Goal: Information Seeking & Learning: Find specific fact

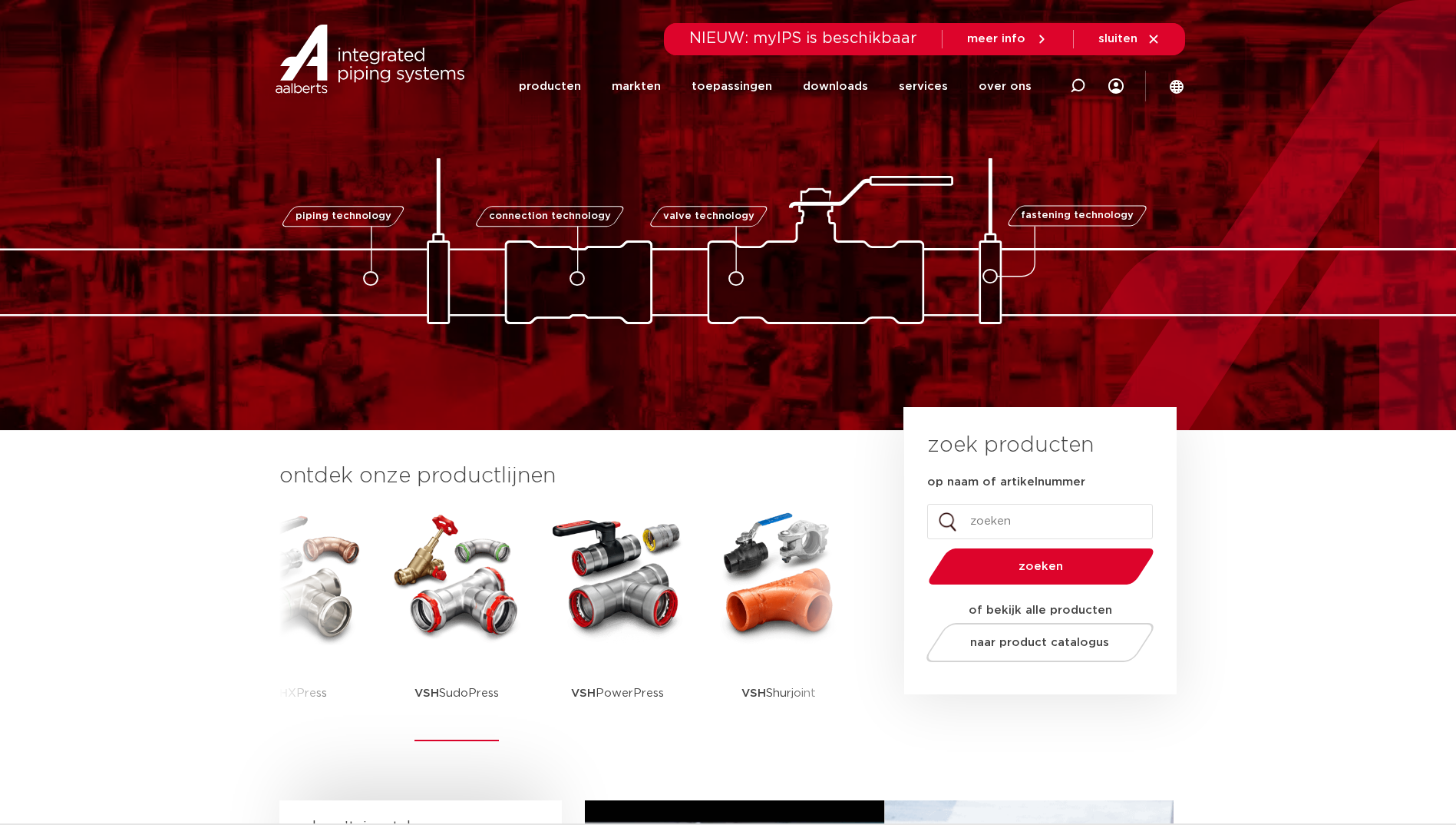
click at [428, 584] on img at bounding box center [456, 576] width 138 height 138
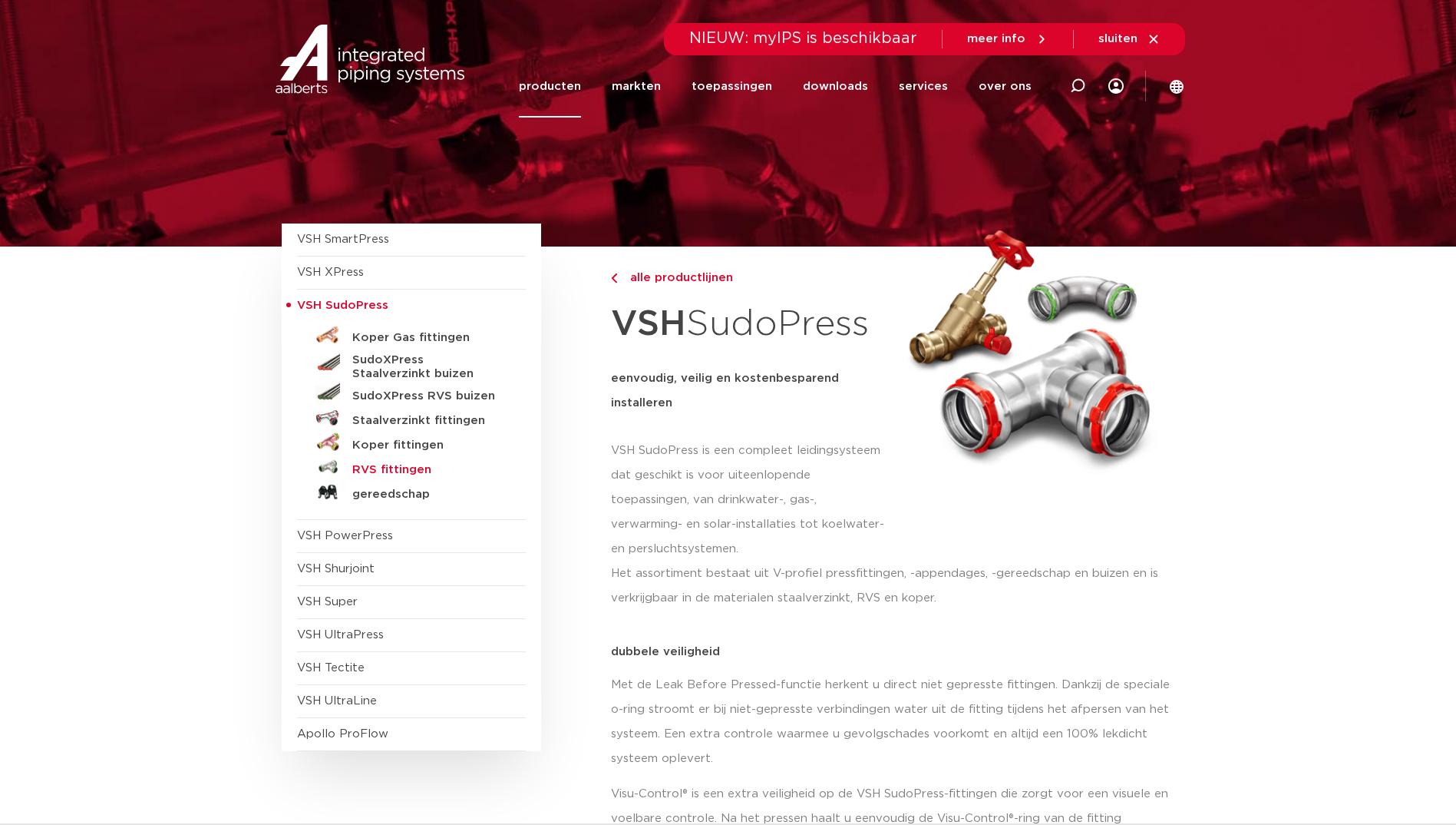
click at [437, 469] on h5 "RVS fittingen" at bounding box center [428, 470] width 152 height 14
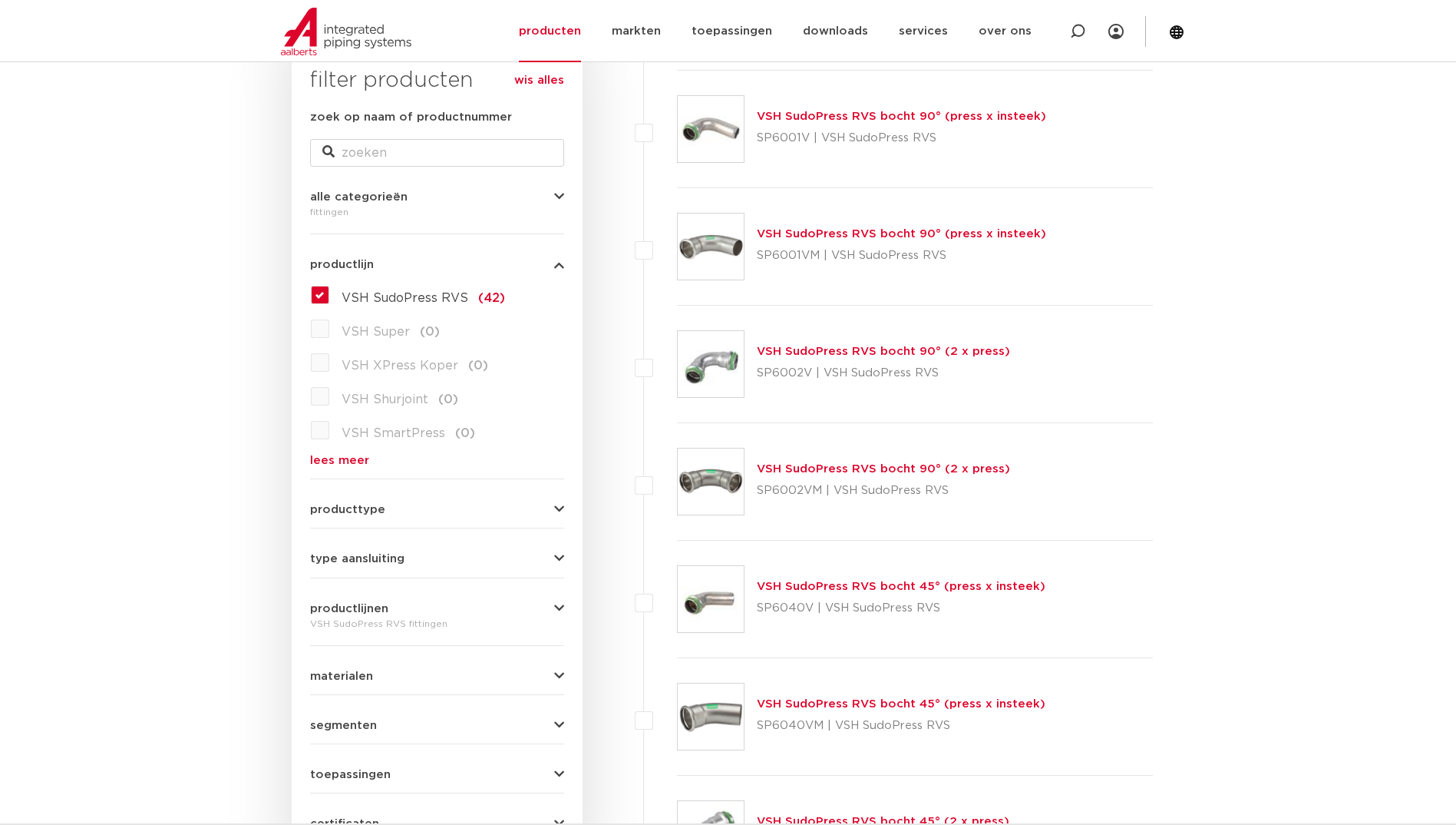
scroll to position [256, 0]
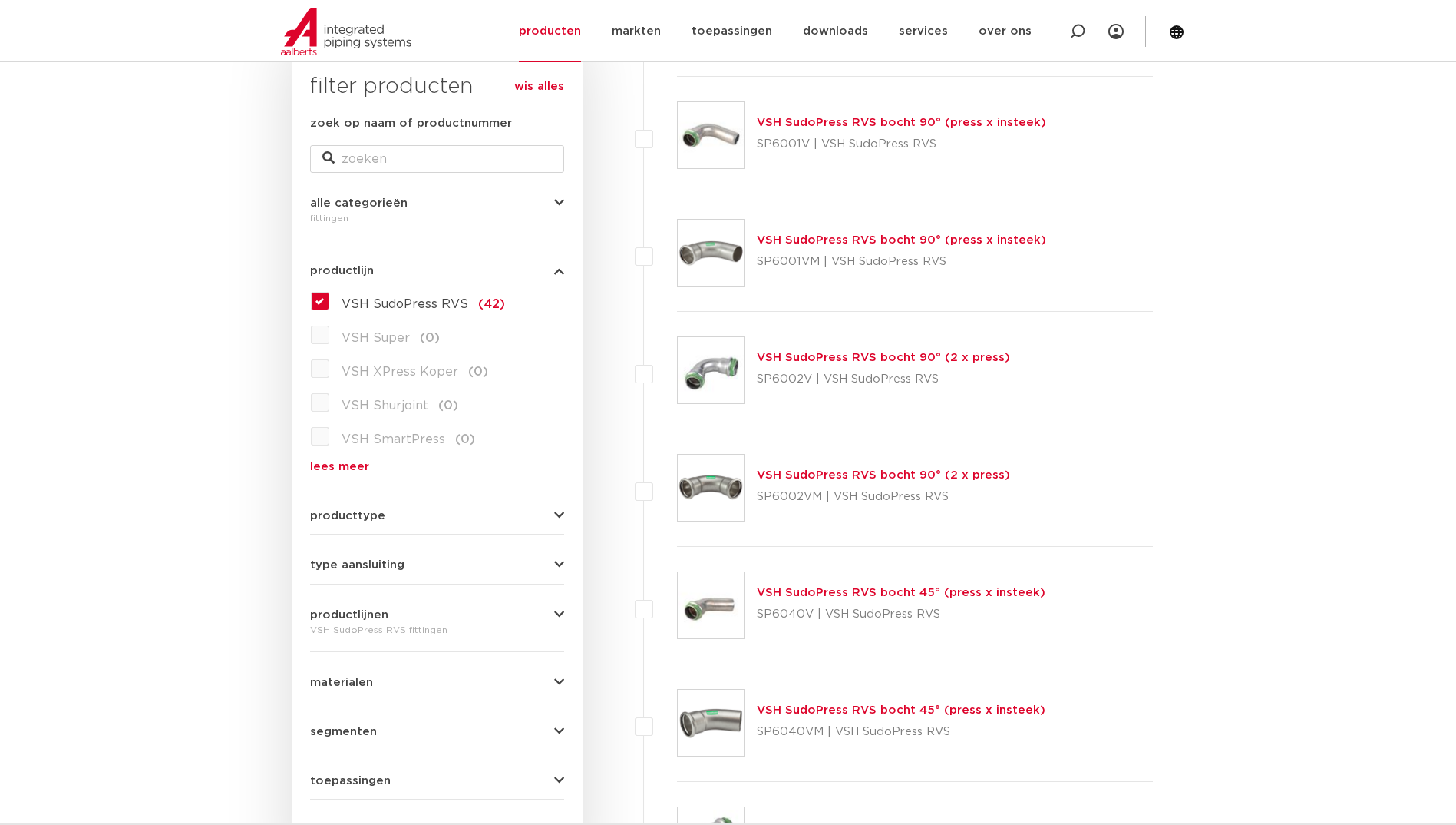
click at [708, 384] on img at bounding box center [711, 370] width 66 height 66
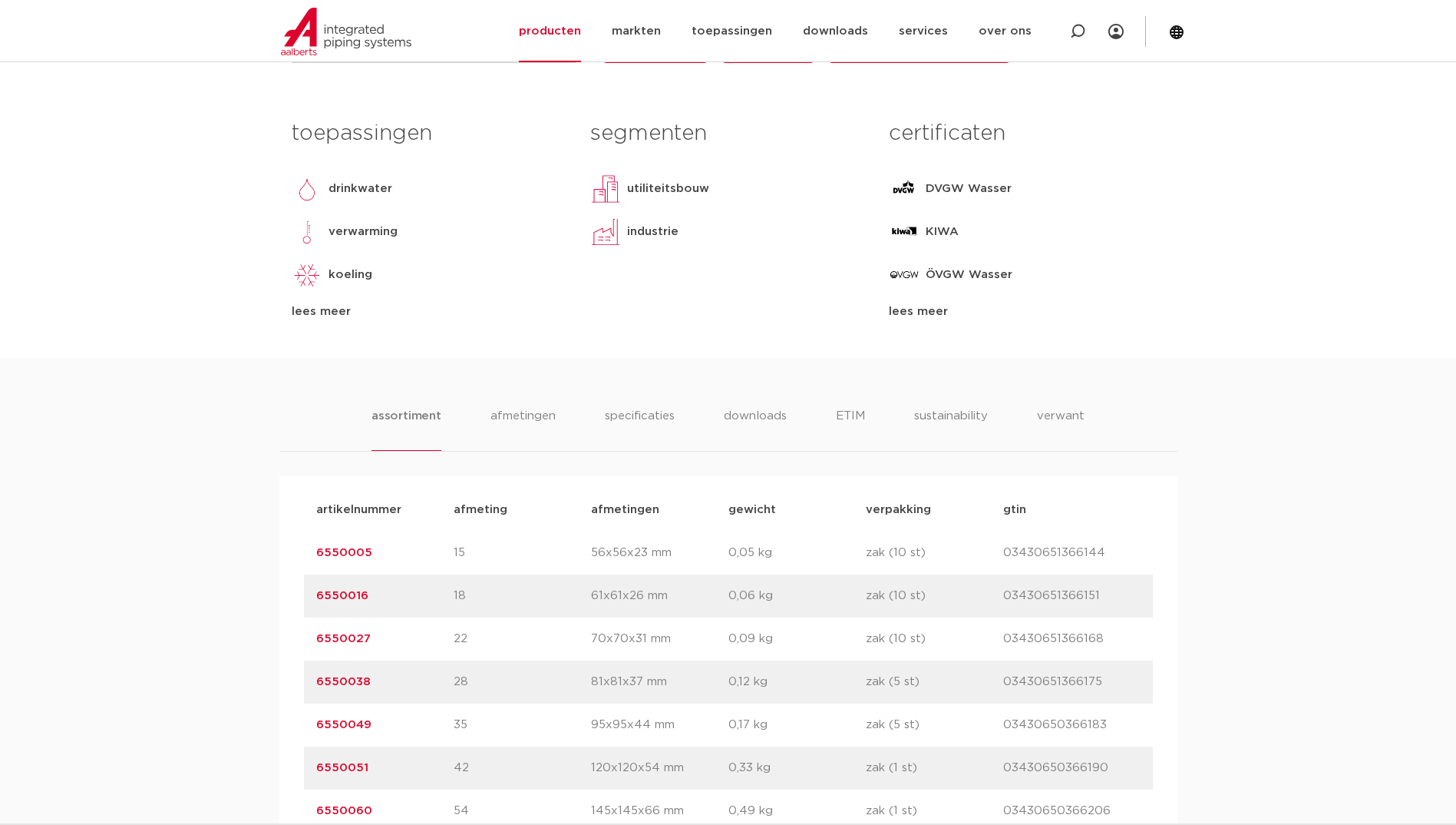
scroll to position [615, 0]
drag, startPoint x: 383, startPoint y: 556, endPoint x: 313, endPoint y: 551, distance: 70.2
click at [313, 551] on div "artikelnummer 6550005 afmeting 15 afmetingen 56x56x23 mm gewicht 0,05 kg verpak…" at bounding box center [728, 551] width 849 height 43
drag, startPoint x: 313, startPoint y: 551, endPoint x: 323, endPoint y: 551, distance: 10.0
copy link "6550005"
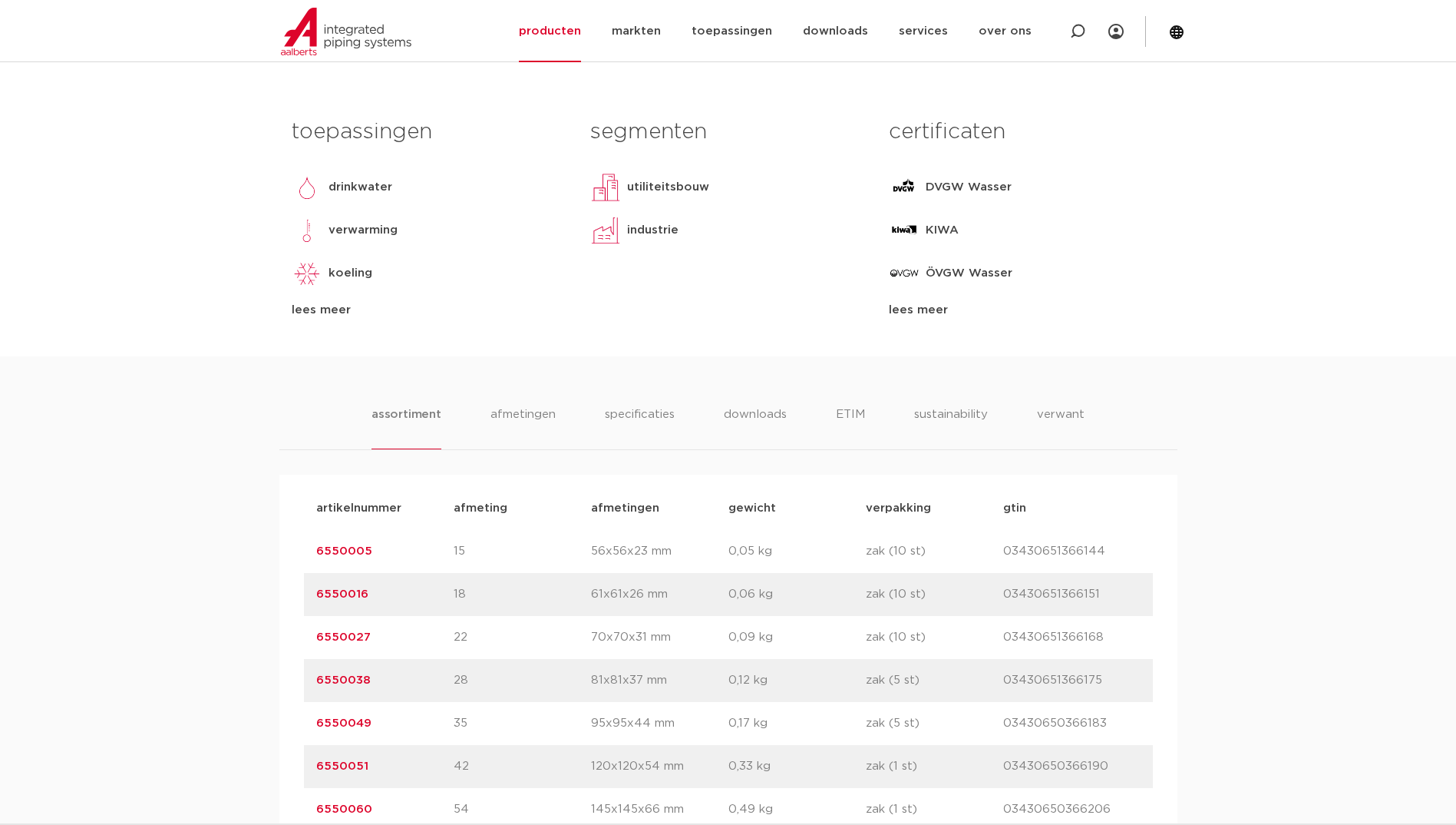
copy link "6550005"
click at [346, 635] on link "6550027" at bounding box center [344, 637] width 55 height 12
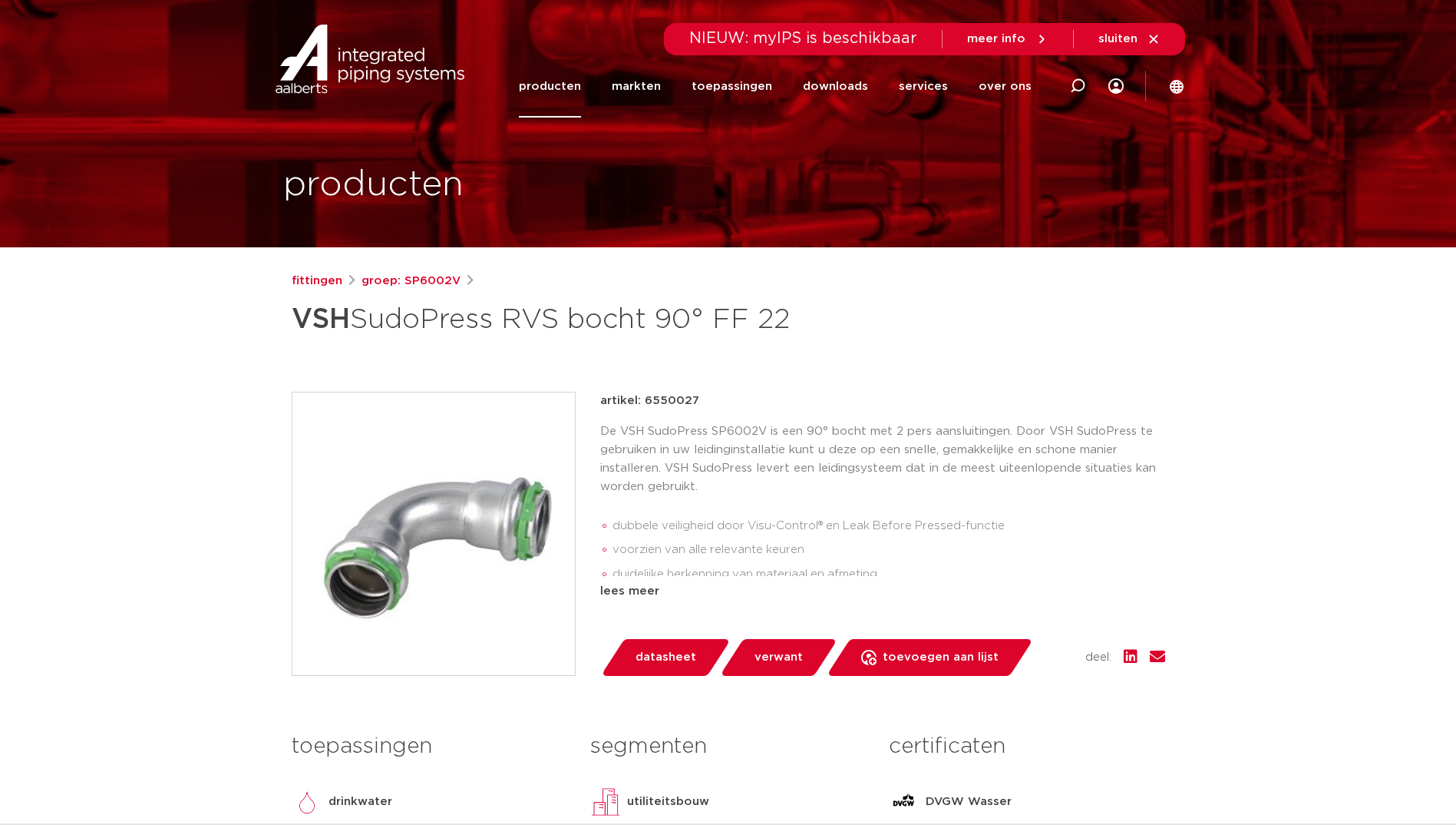
drag, startPoint x: 0, startPoint y: 0, endPoint x: 691, endPoint y: 384, distance: 790.5
click at [691, 384] on div "fittingen groep: SP6002V VSH SudoPress RVS bocht 90° FF 22" at bounding box center [729, 621] width 898 height 698
drag, startPoint x: 688, startPoint y: 410, endPoint x: 641, endPoint y: 402, distance: 47.7
click at [641, 402] on div "artikel: 6550027" at bounding box center [882, 401] width 565 height 18
drag, startPoint x: 641, startPoint y: 402, endPoint x: 653, endPoint y: 401, distance: 12.0
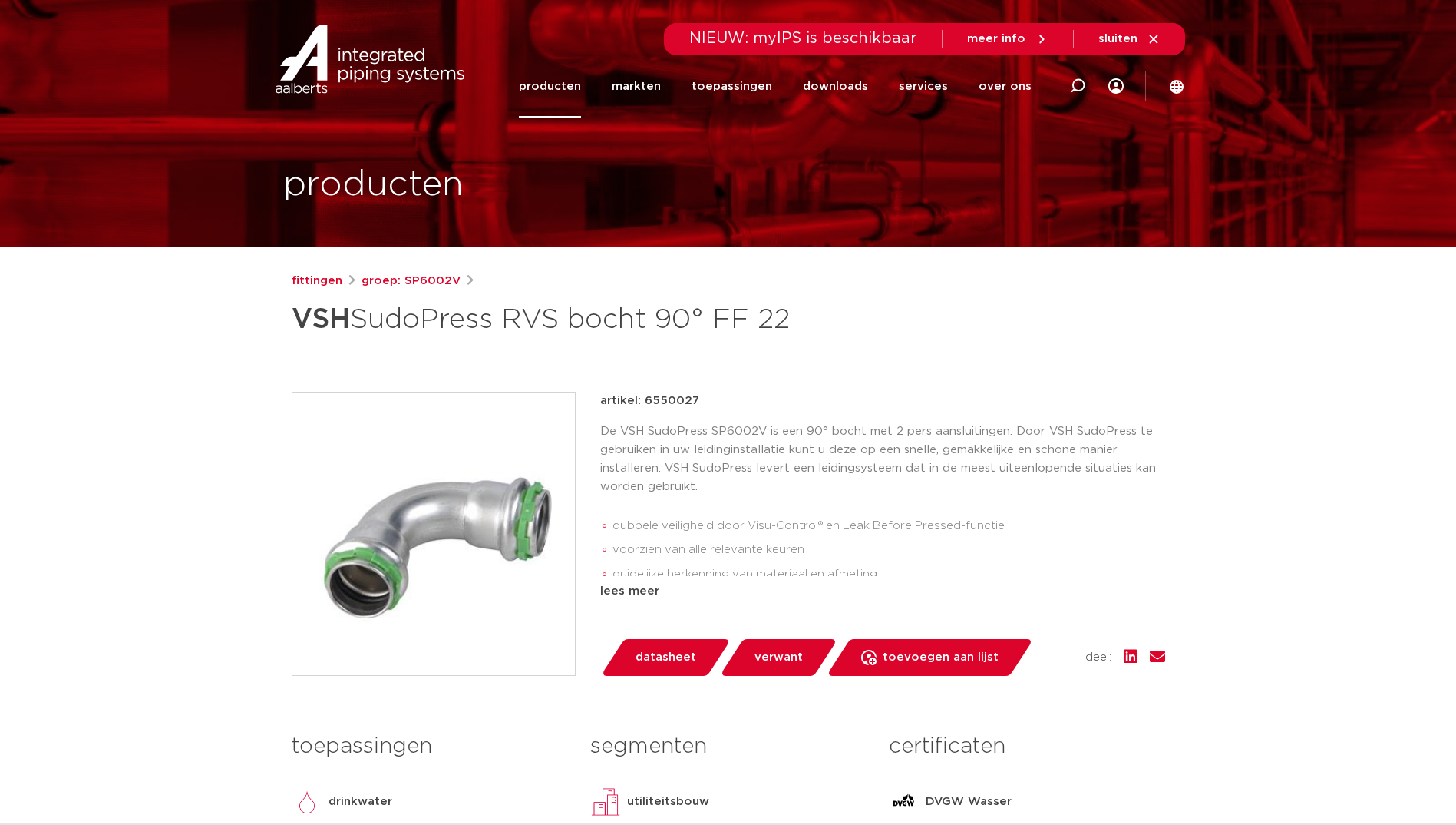
copy p "6550027"
click at [667, 405] on p "artikel: 6550027" at bounding box center [649, 401] width 99 height 18
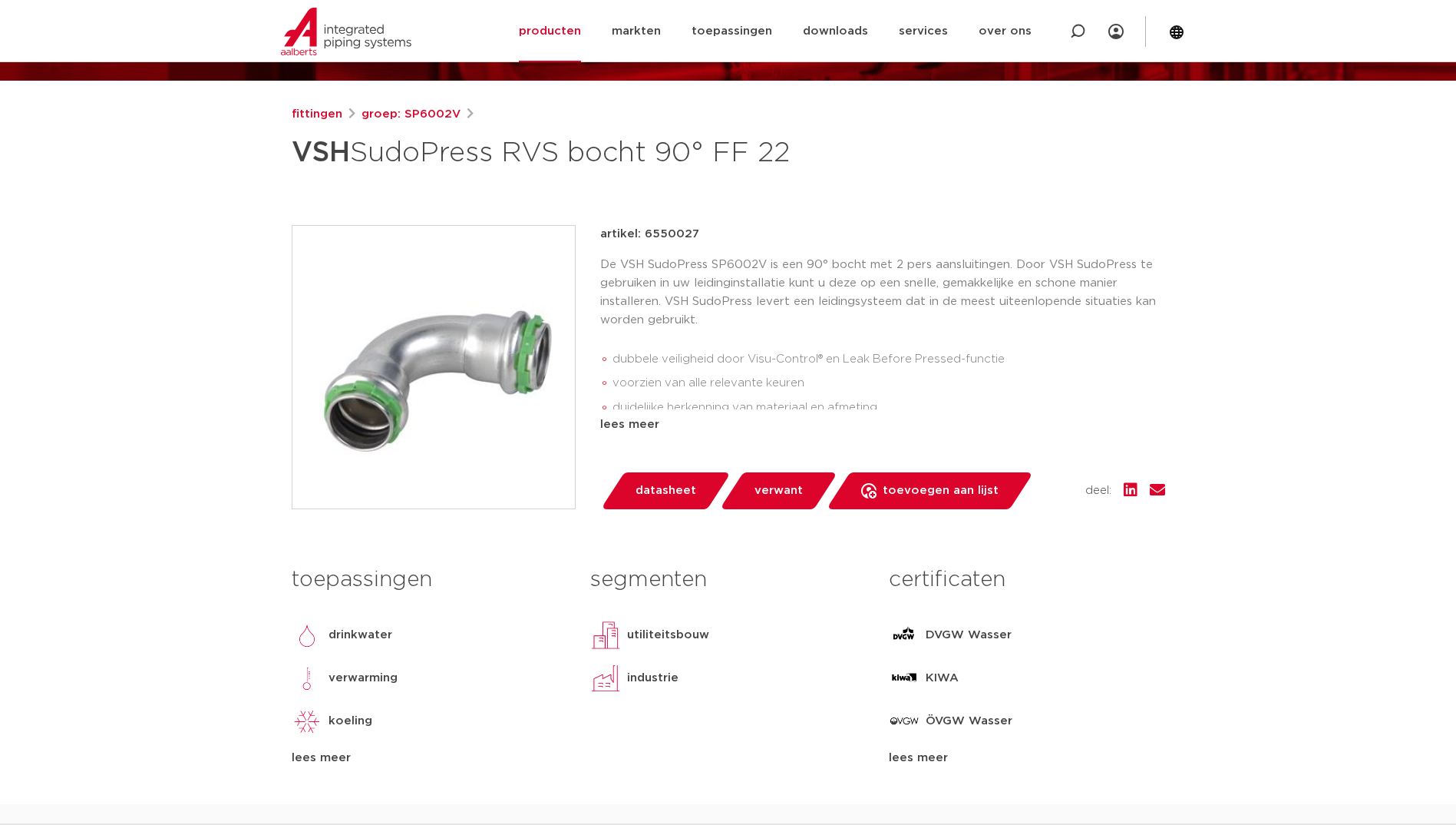
scroll to position [153, 0]
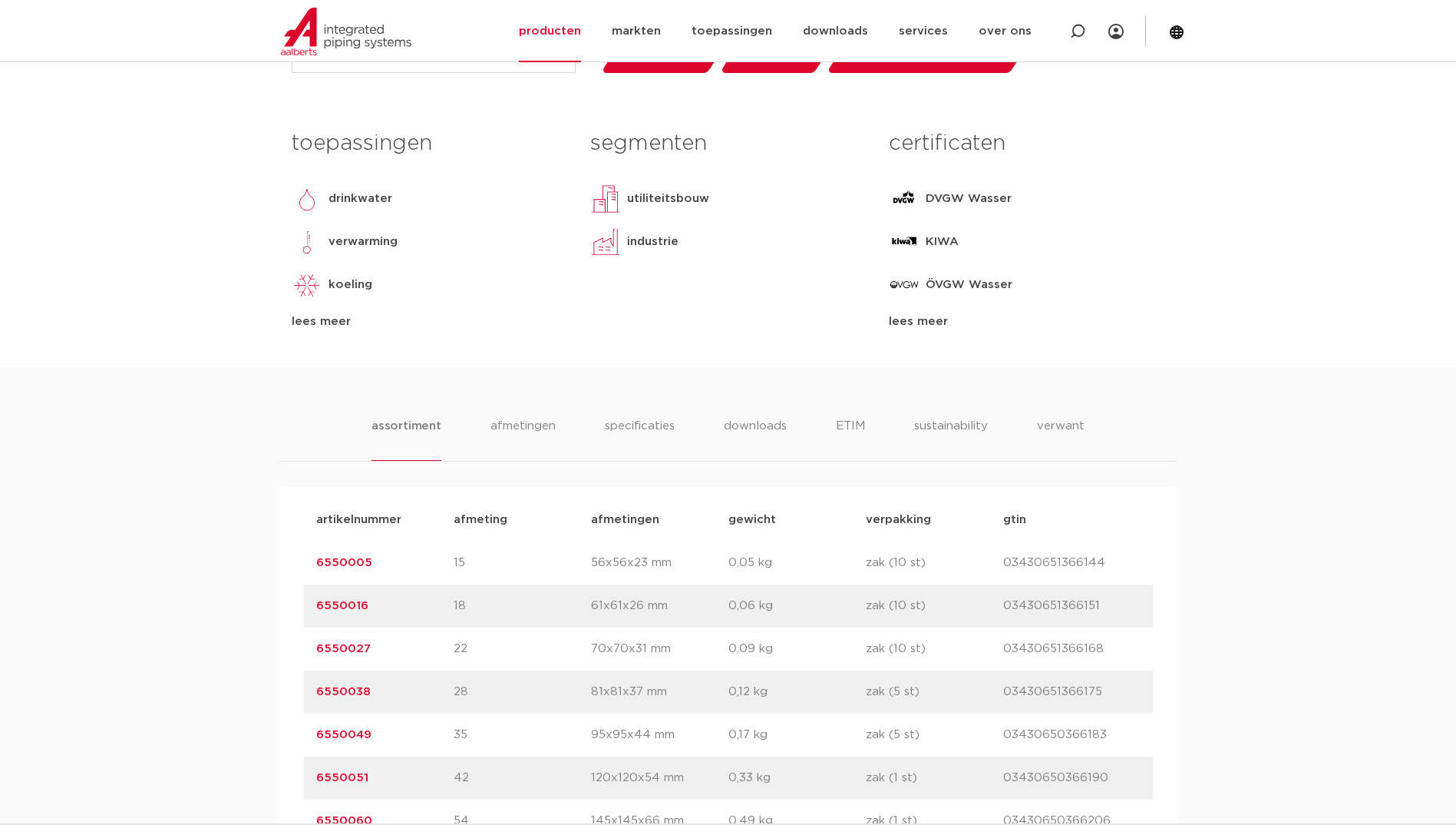
scroll to position [153, 0]
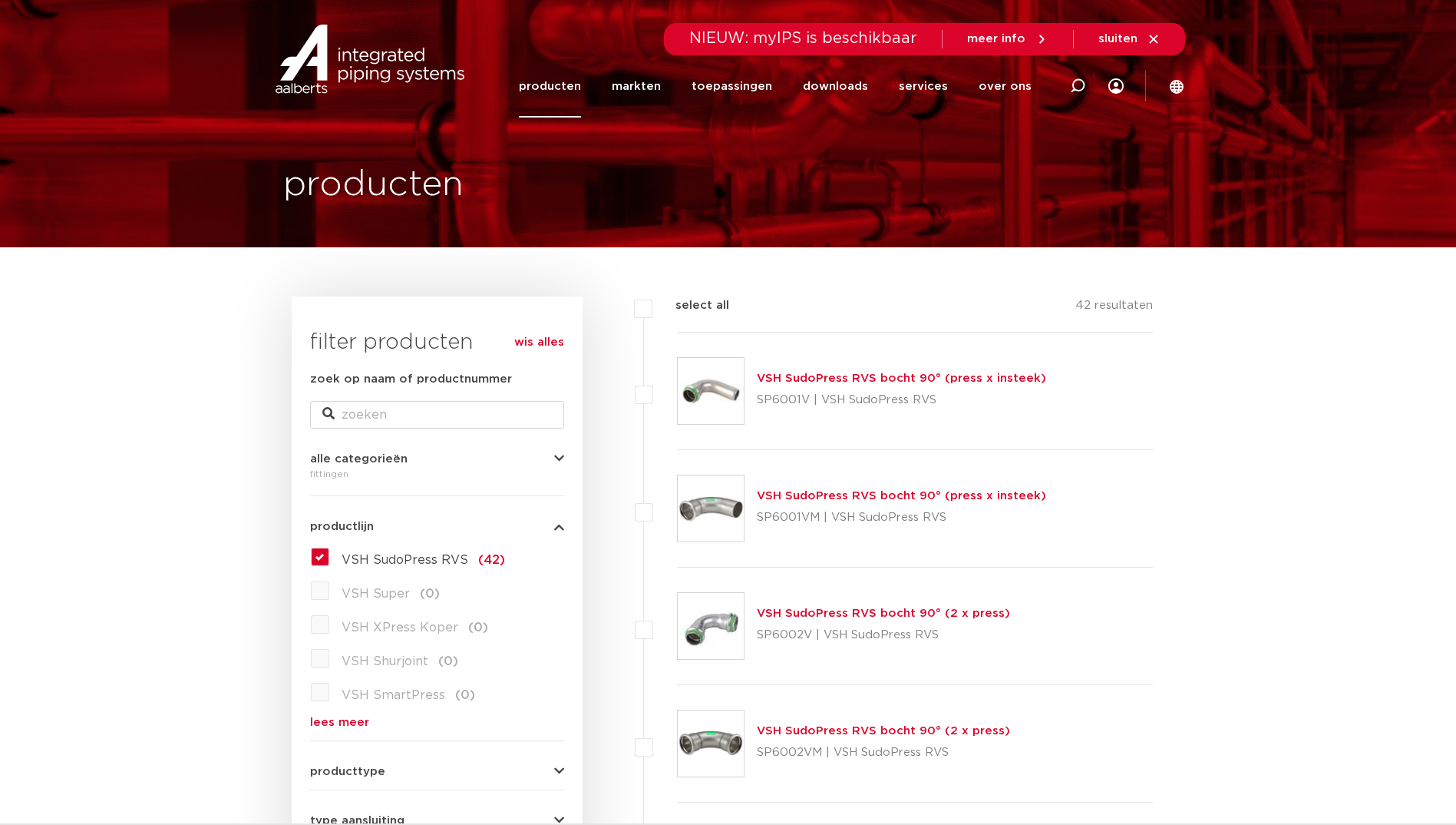
click at [330, 553] on label "VSH SudoPress RVS (42)" at bounding box center [417, 556] width 175 height 25
click at [0, 0] on input "VSH SudoPress RVS (42)" at bounding box center [0, 0] width 0 height 0
click at [330, 560] on label "VSH SudoPress RVS (42)" at bounding box center [417, 556] width 175 height 25
click at [0, 0] on input "VSH SudoPress RVS (42)" at bounding box center [0, 0] width 0 height 0
click at [326, 720] on link "lees meer" at bounding box center [436, 722] width 254 height 12
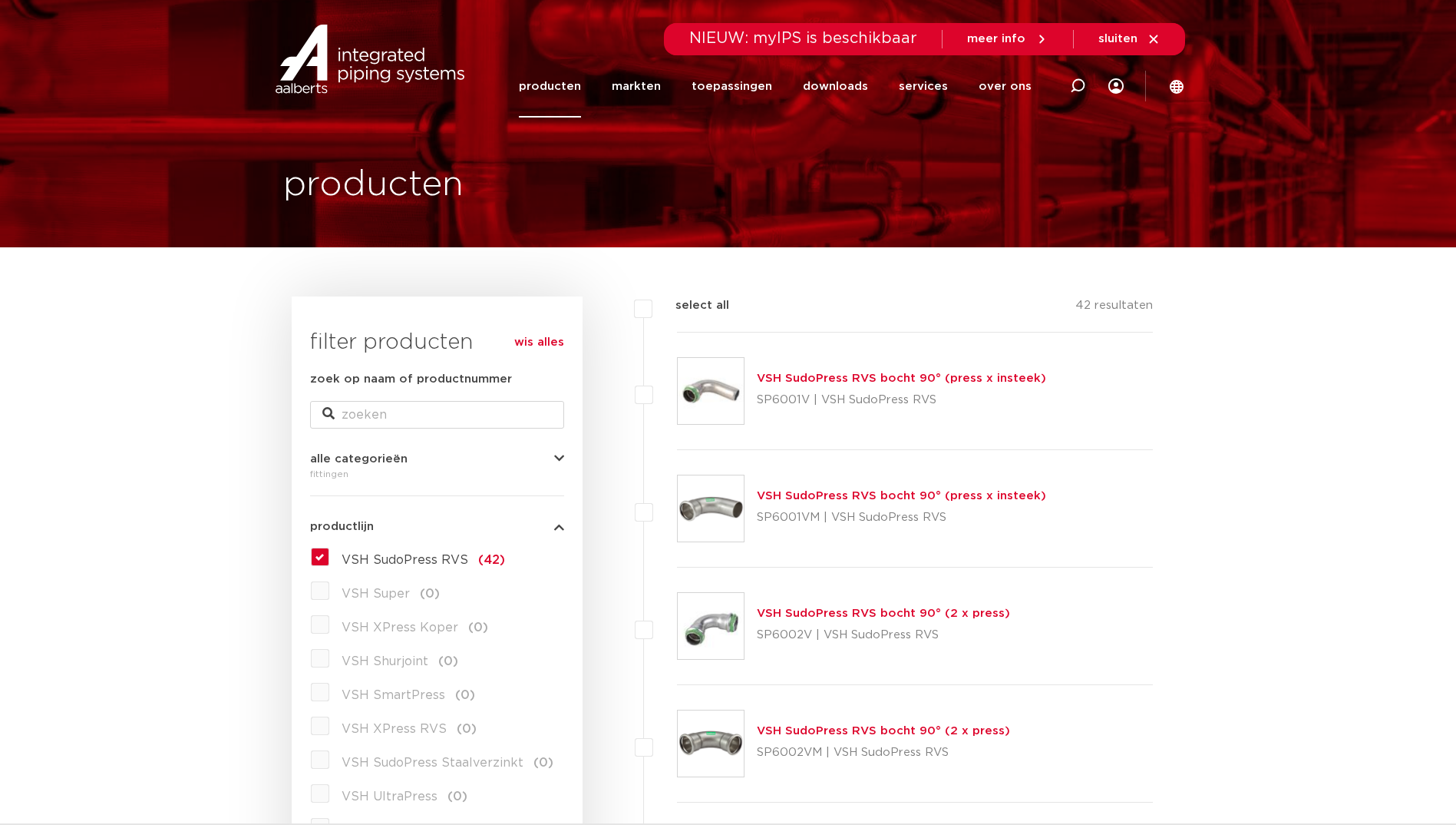
click at [554, 345] on link "wis alles" at bounding box center [539, 342] width 50 height 18
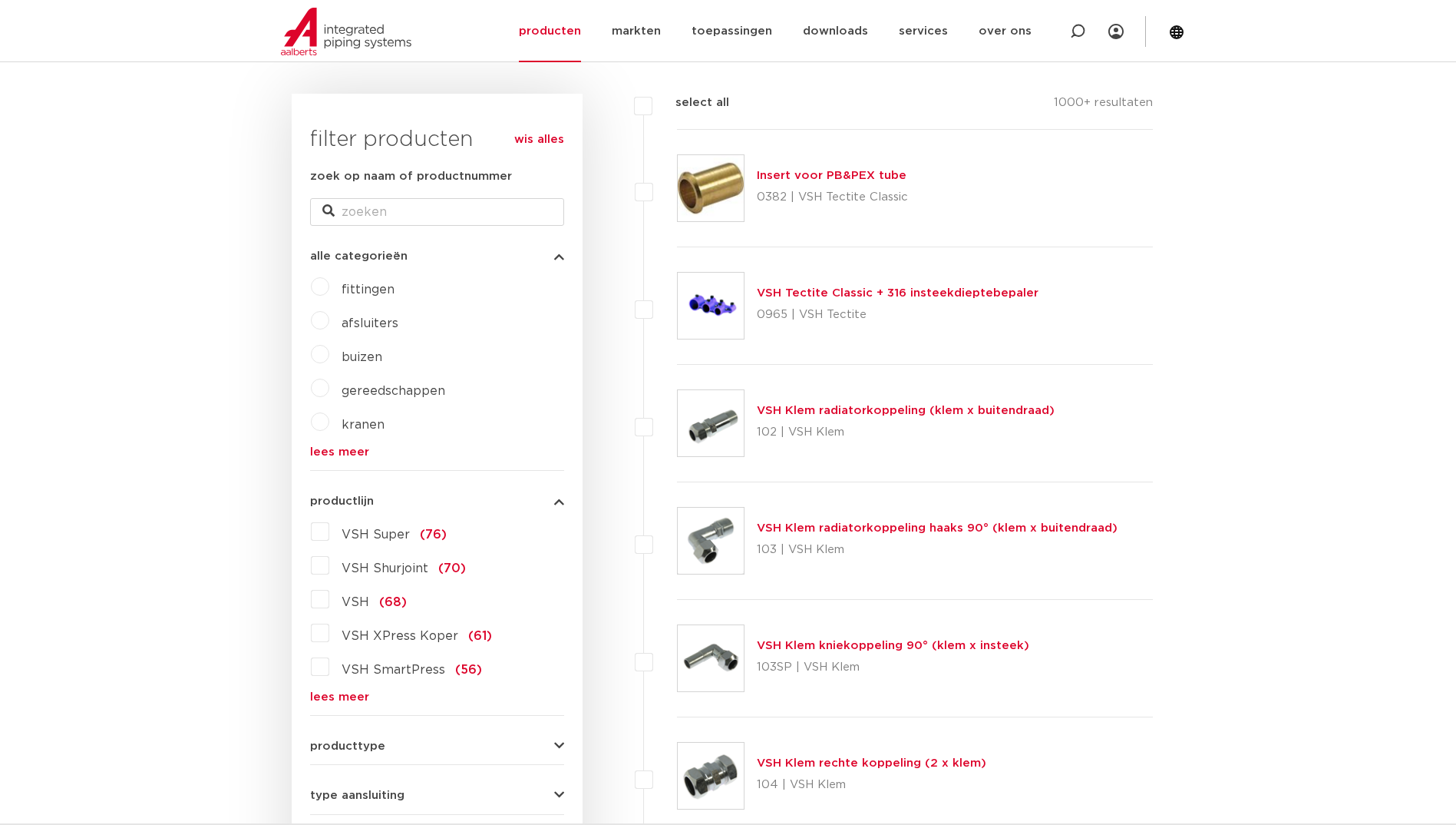
scroll to position [230, 0]
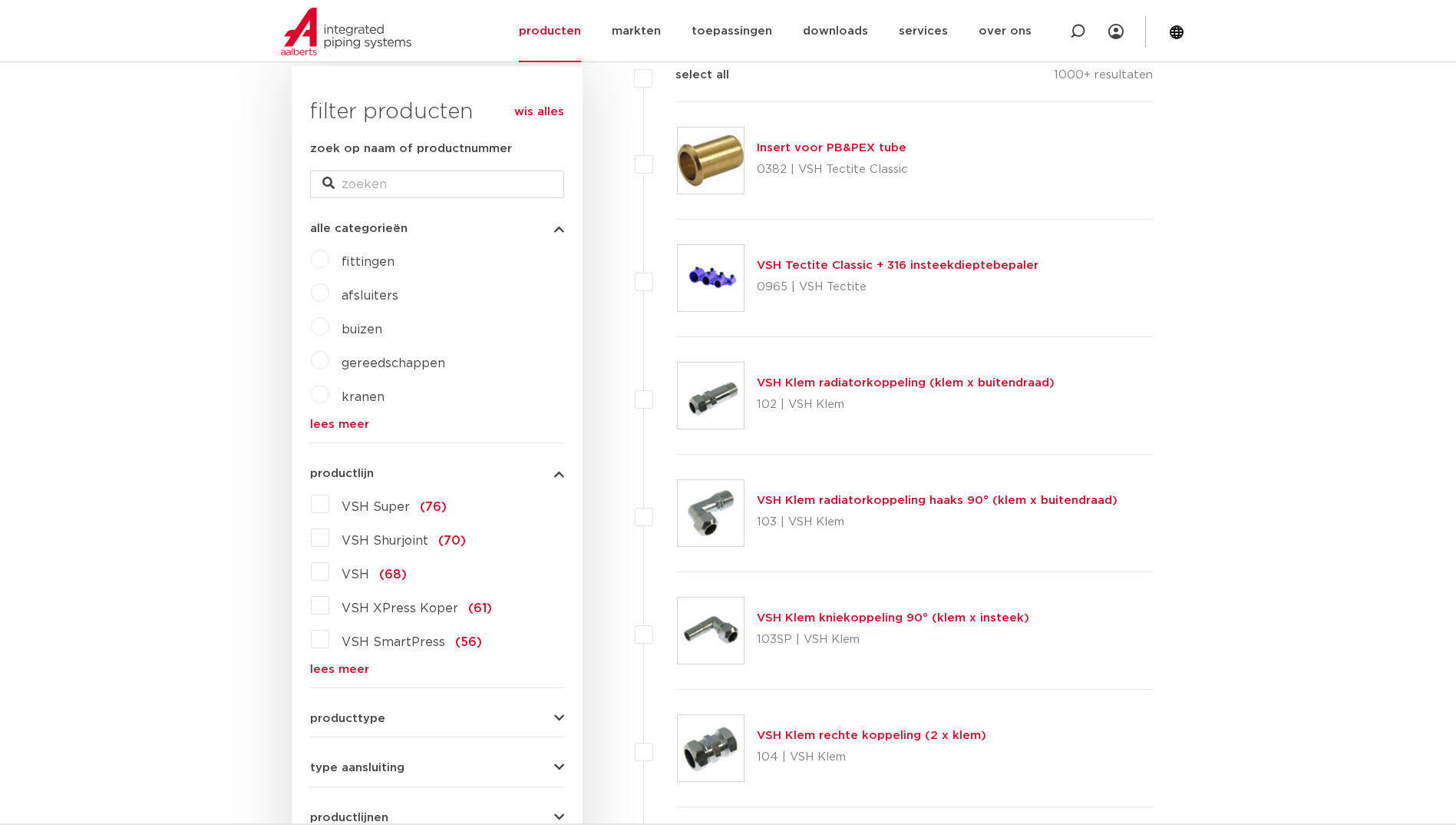
click at [322, 671] on link "lees meer" at bounding box center [436, 670] width 254 height 12
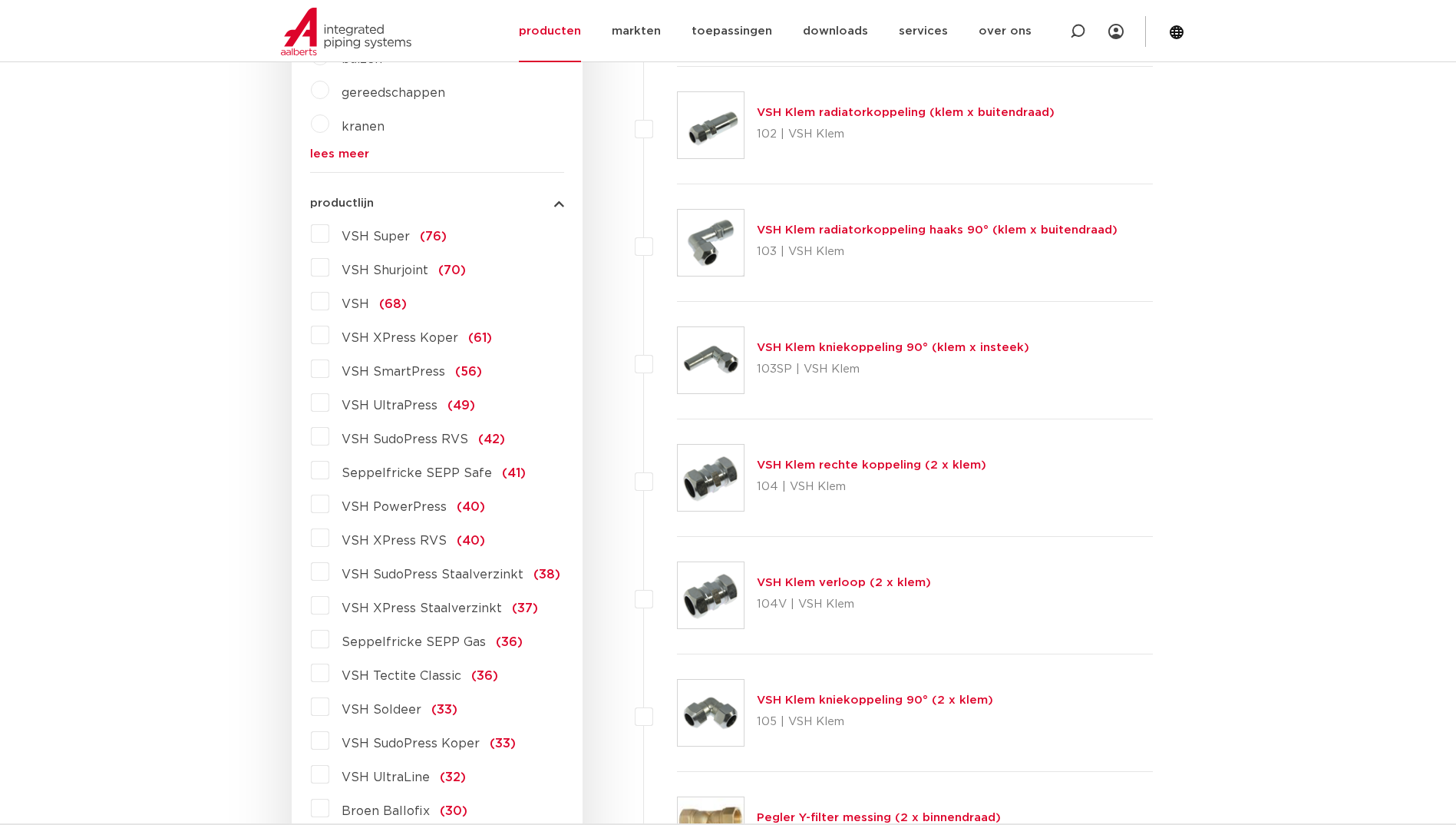
scroll to position [537, 0]
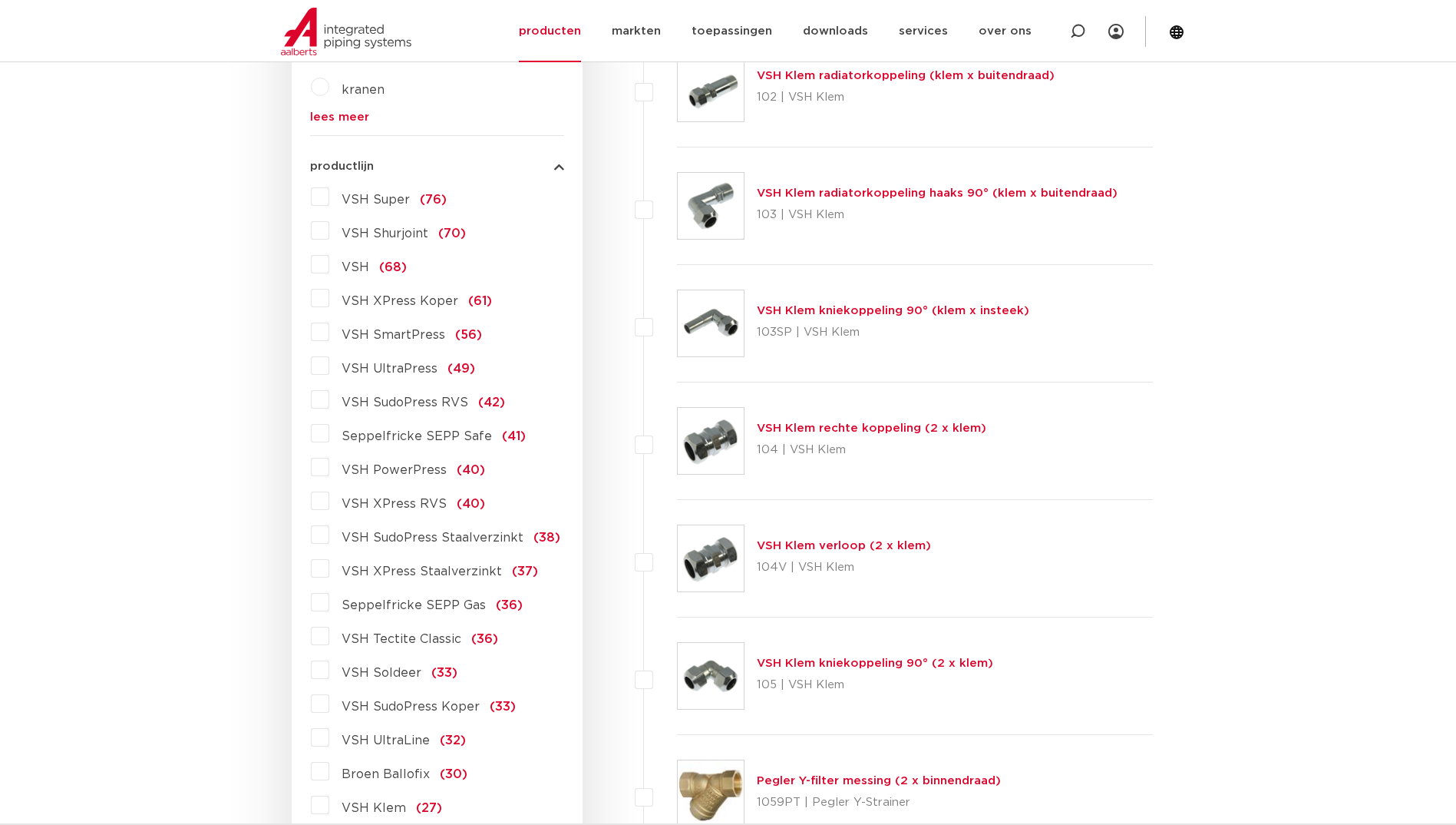
click at [330, 708] on label "VSH SudoPress Koper (33)" at bounding box center [422, 703] width 186 height 25
click at [0, 0] on input "VSH SudoPress Koper (33)" at bounding box center [0, 0] width 0 height 0
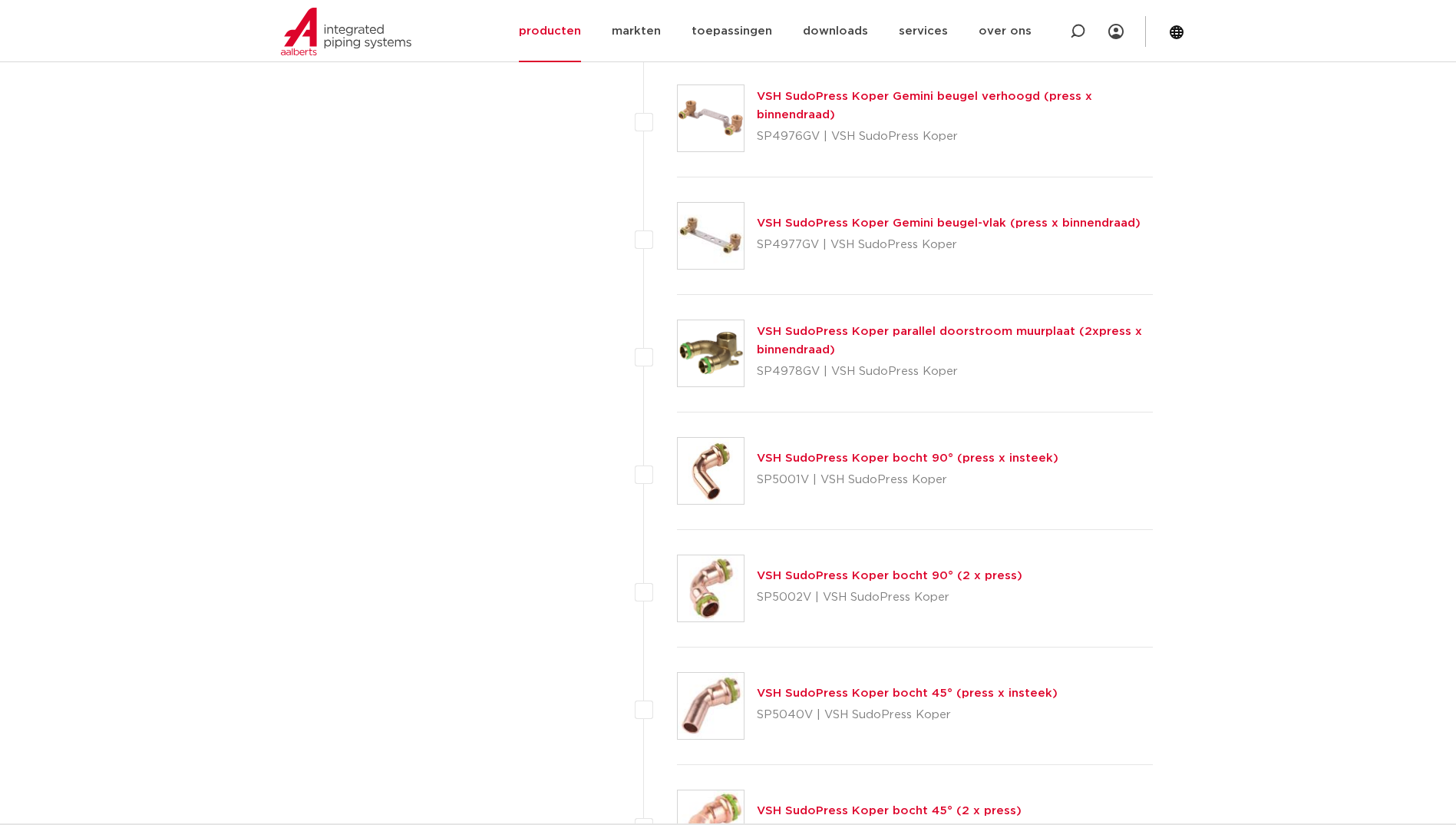
scroll to position [1920, 0]
click at [792, 571] on link "VSH SudoPress Koper bocht 90° (2 x press)" at bounding box center [889, 574] width 266 height 12
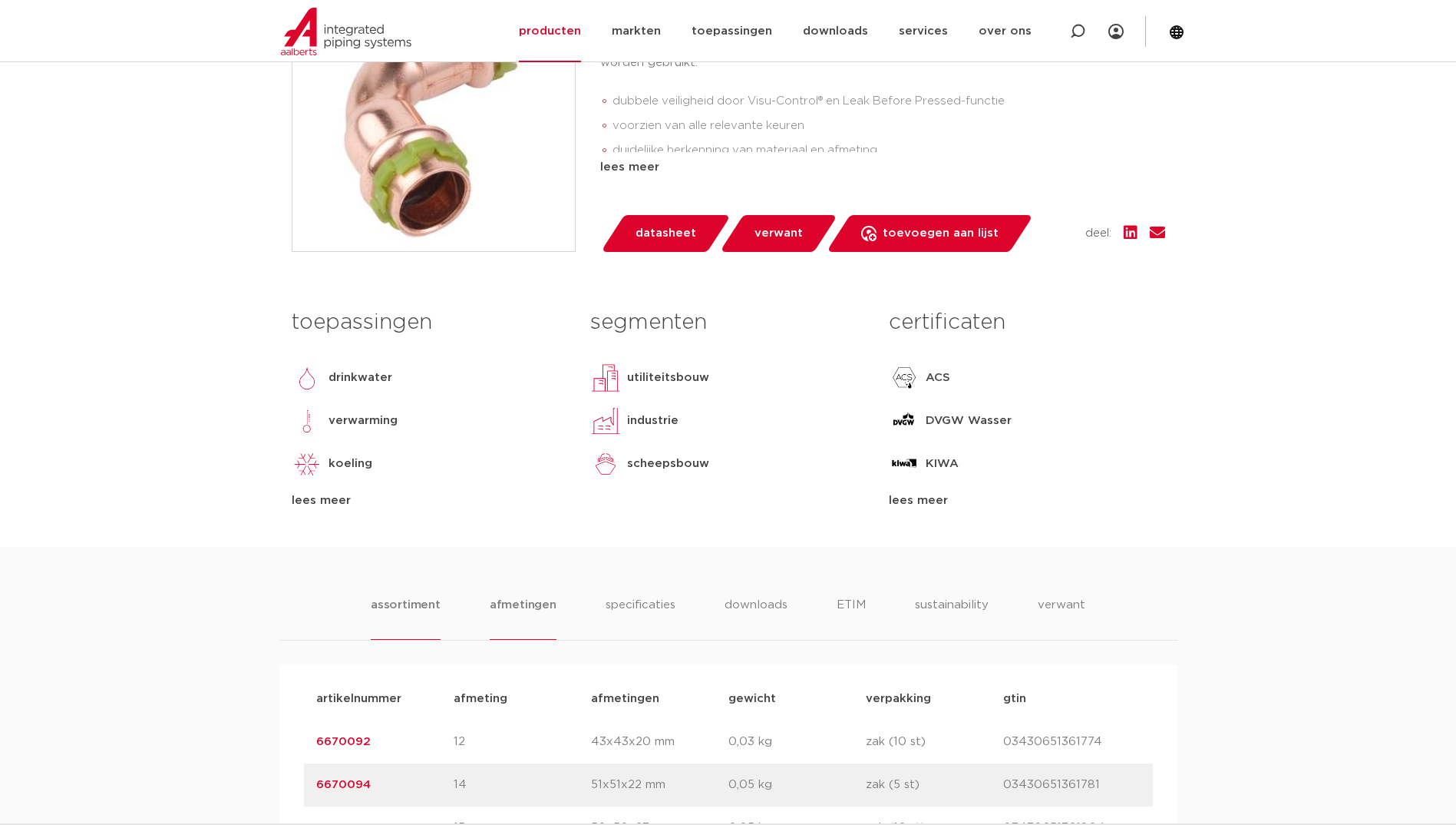
scroll to position [845, 0]
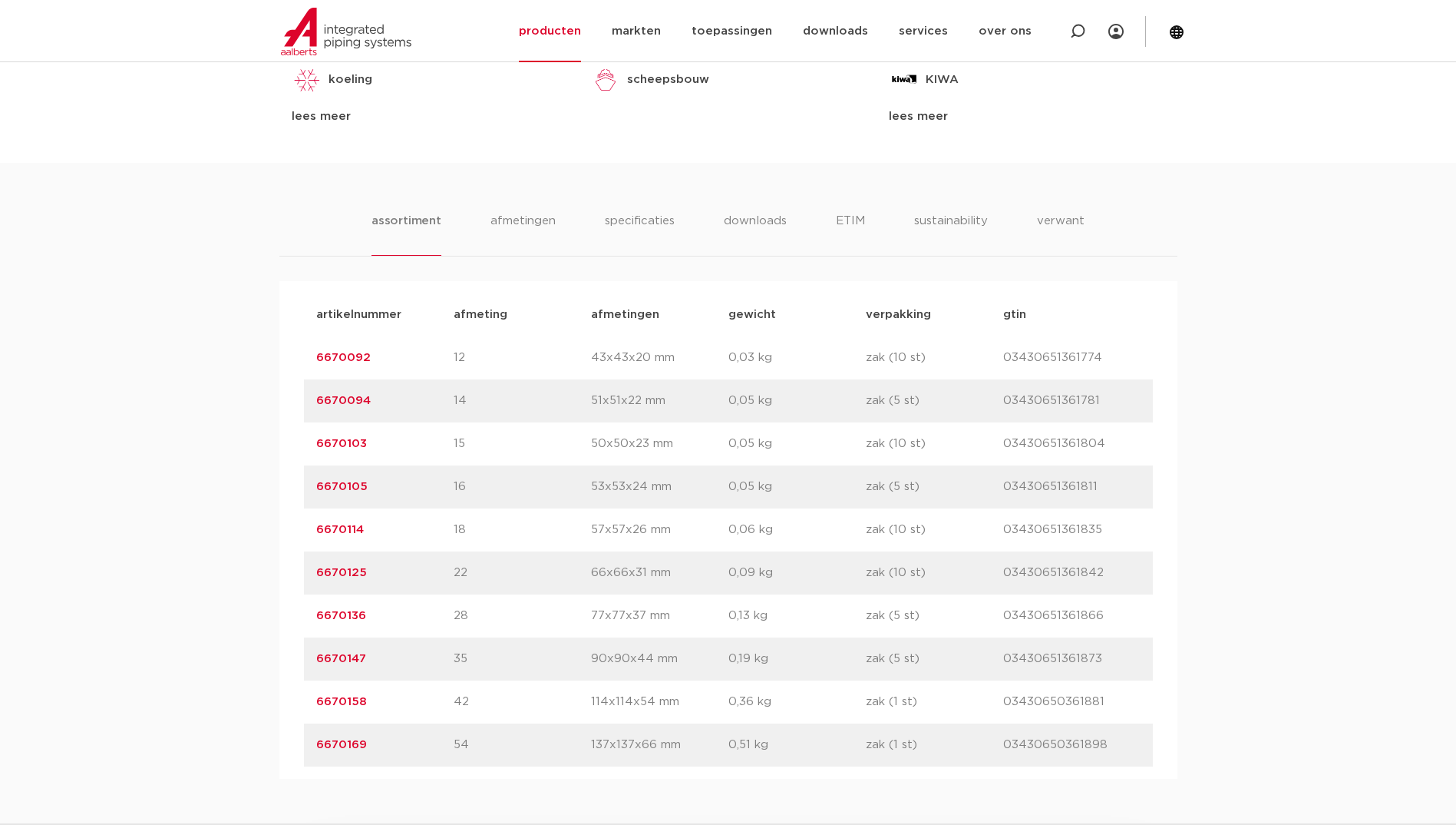
click at [364, 571] on link "6670125" at bounding box center [342, 573] width 51 height 12
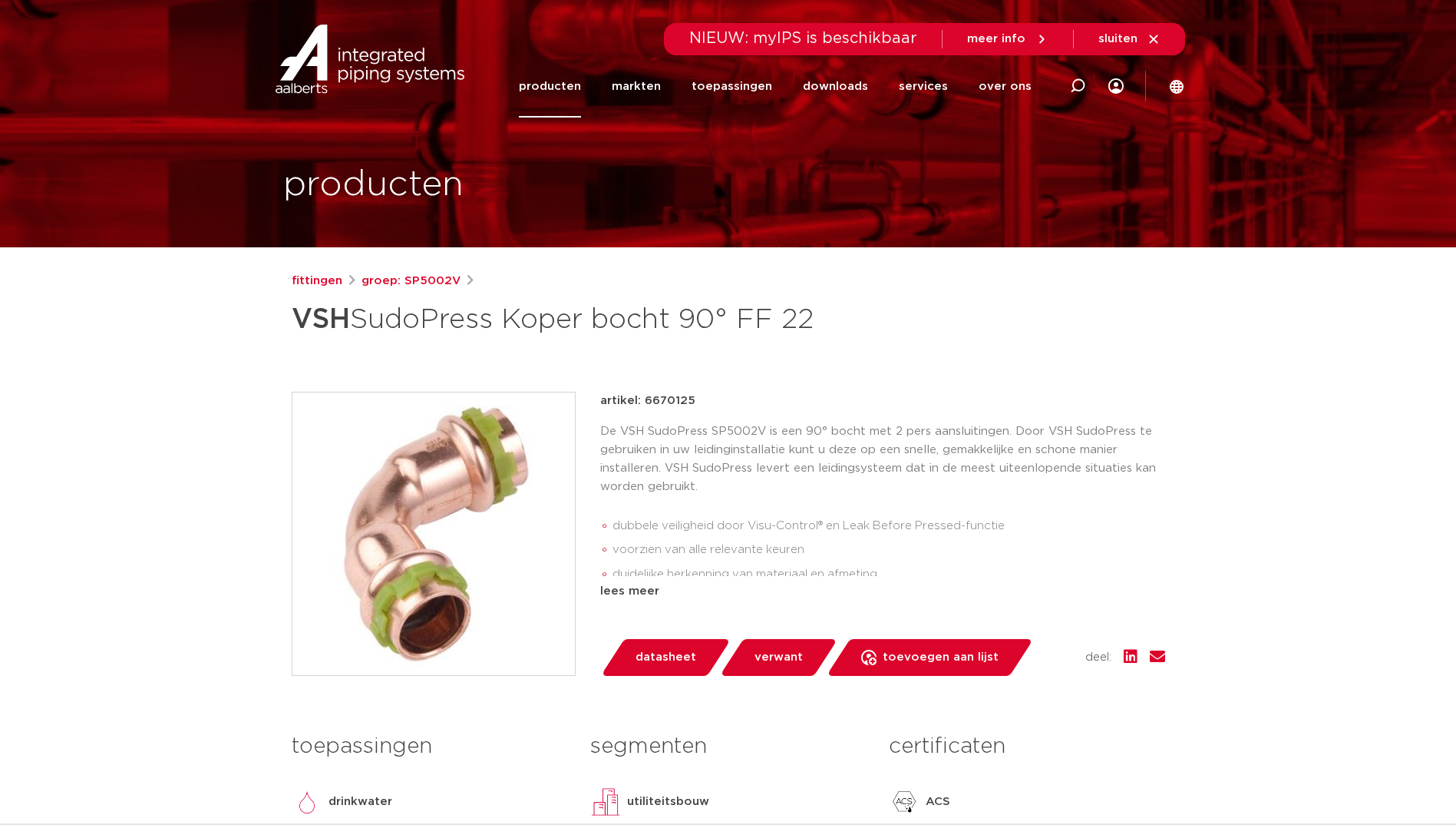
click at [656, 403] on p "artikel: 6670125" at bounding box center [648, 401] width 96 height 18
click at [655, 403] on p "artikel: 6670125" at bounding box center [648, 401] width 96 height 18
copy p "6670125"
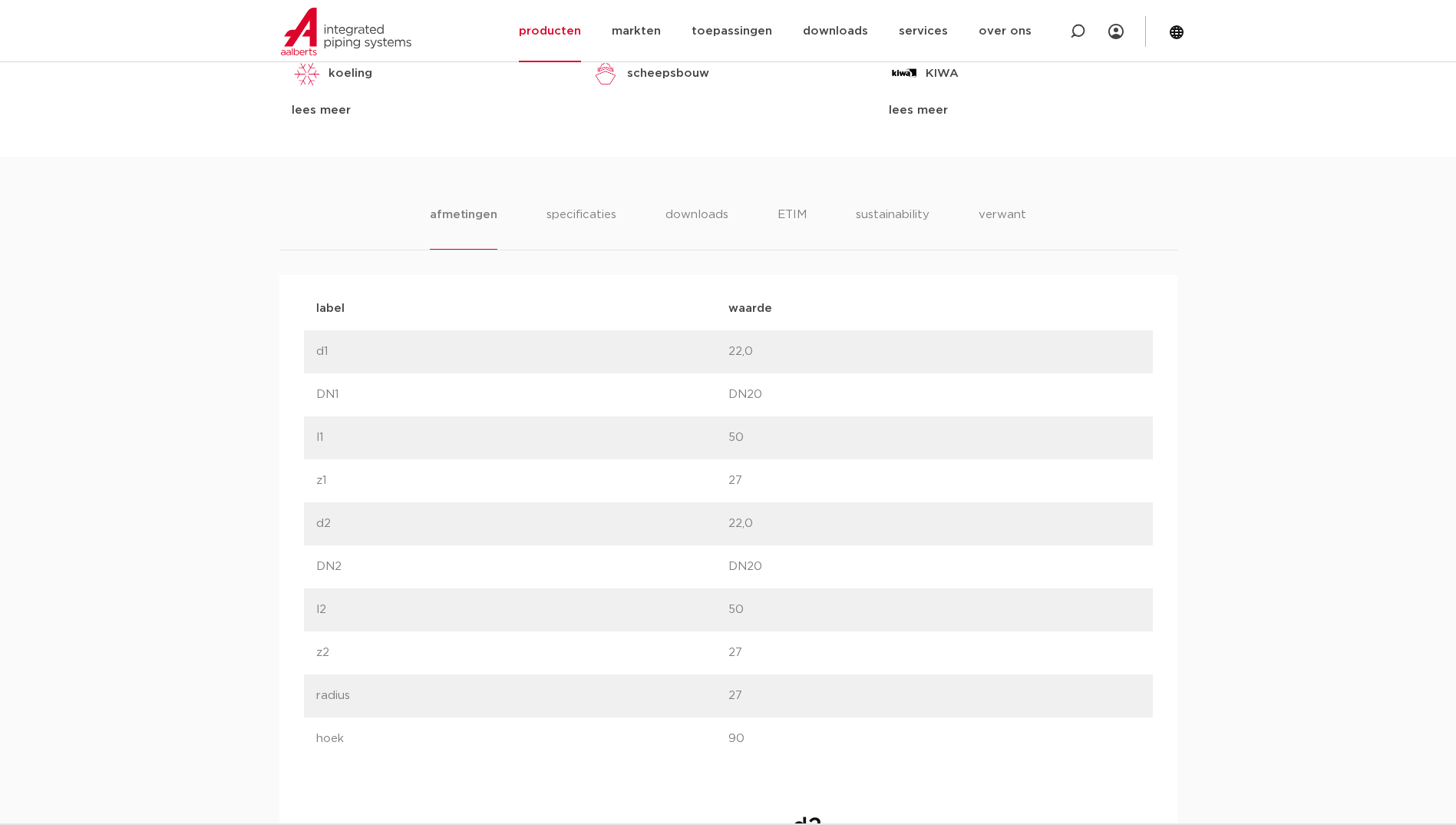
scroll to position [537, 0]
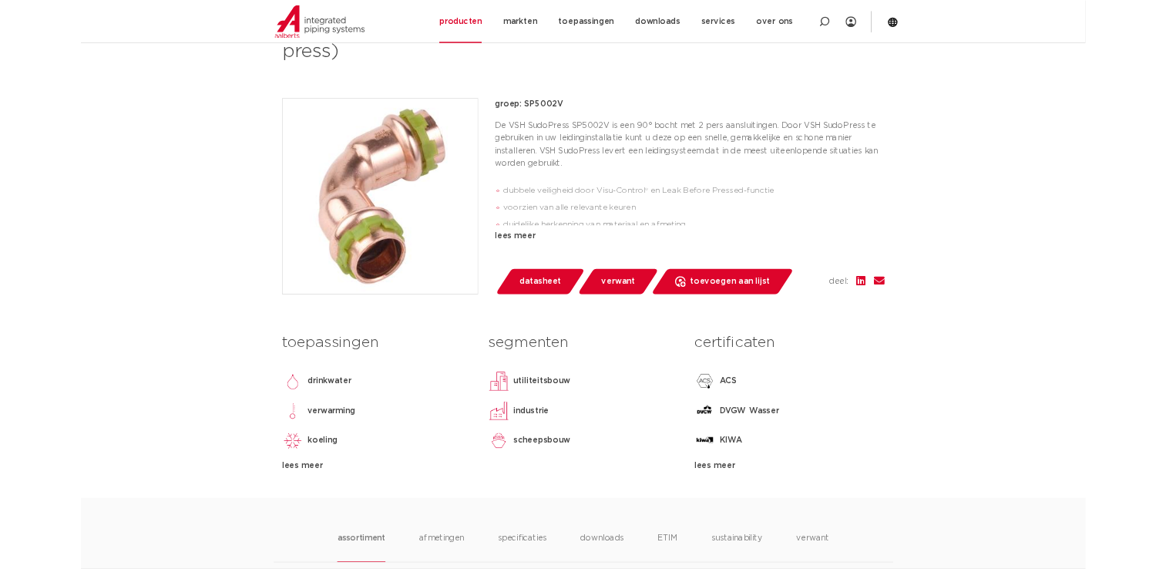
scroll to position [154, 0]
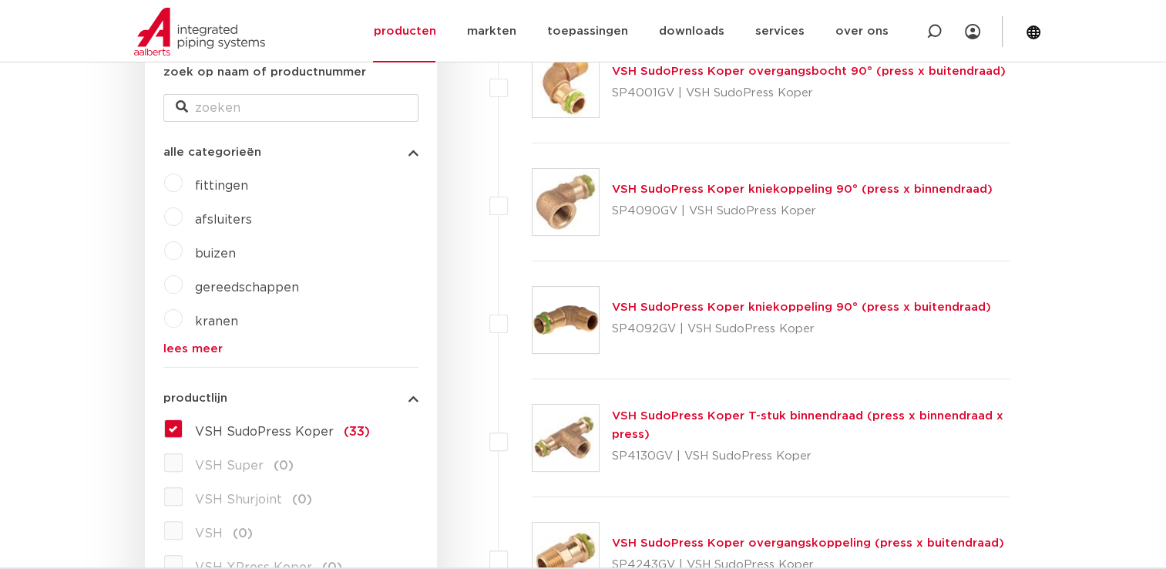
scroll to position [385, 0]
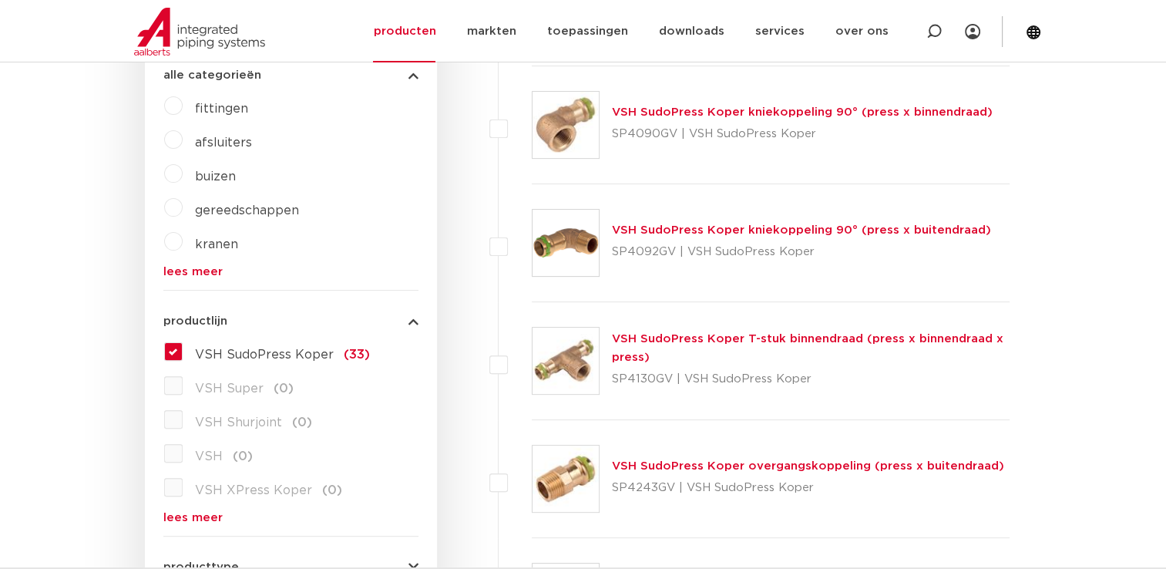
click at [183, 348] on label "VSH SudoPress Koper (33)" at bounding box center [276, 351] width 187 height 25
click at [0, 0] on input "VSH SudoPress Koper (33)" at bounding box center [0, 0] width 0 height 0
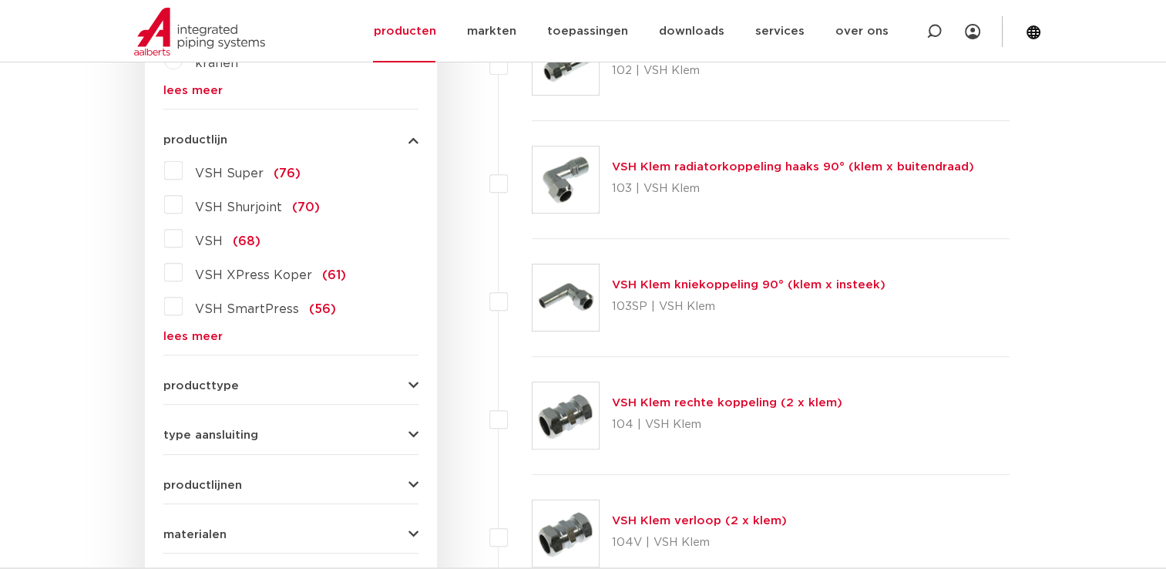
scroll to position [539, 0]
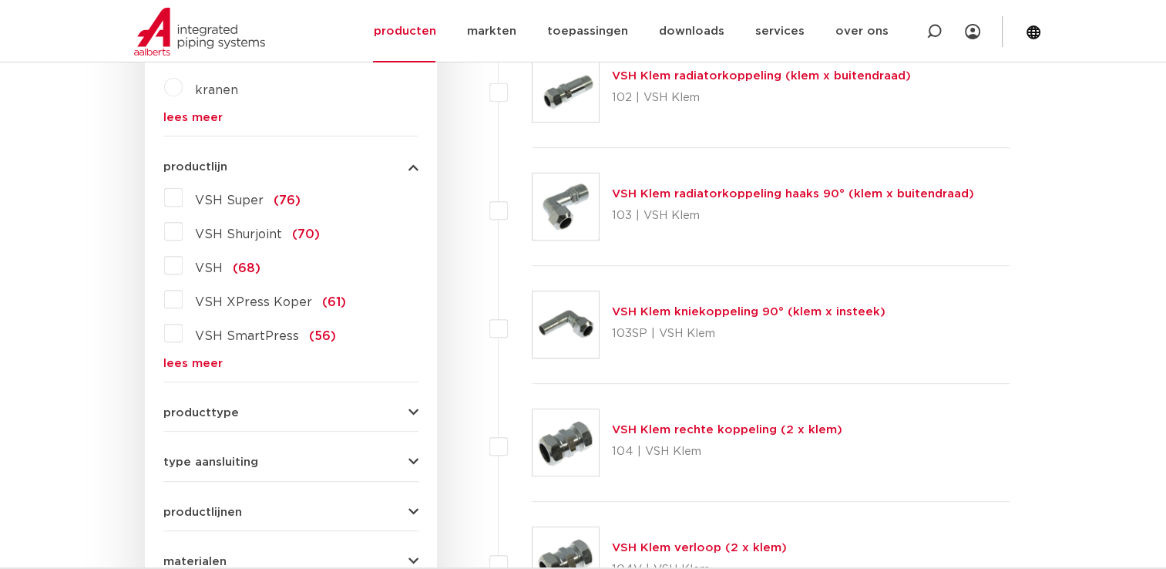
click at [193, 361] on link "lees meer" at bounding box center [290, 364] width 255 height 12
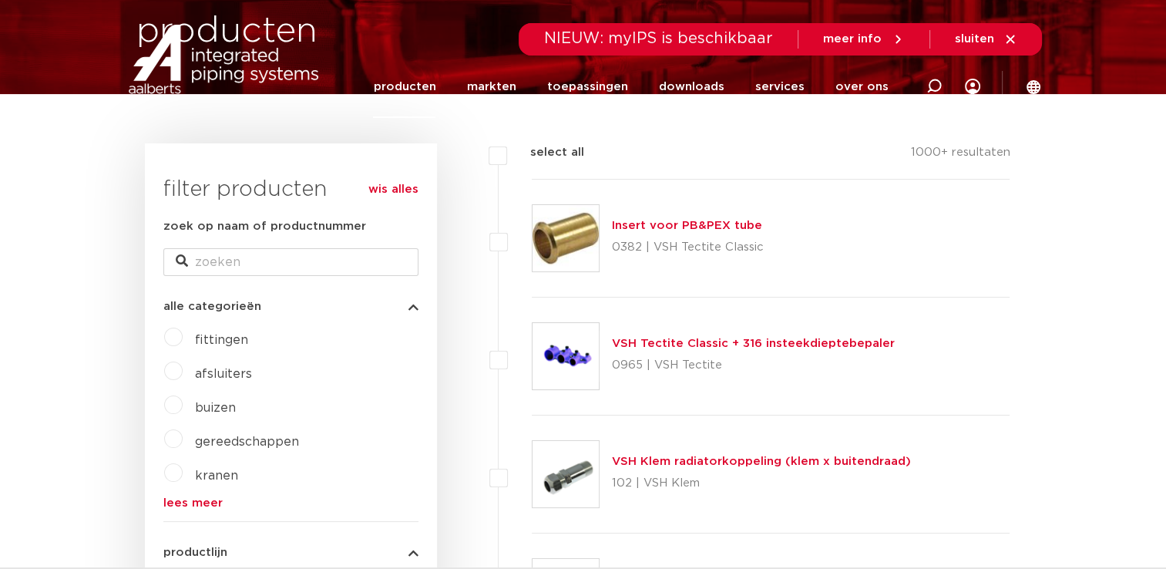
scroll to position [0, 0]
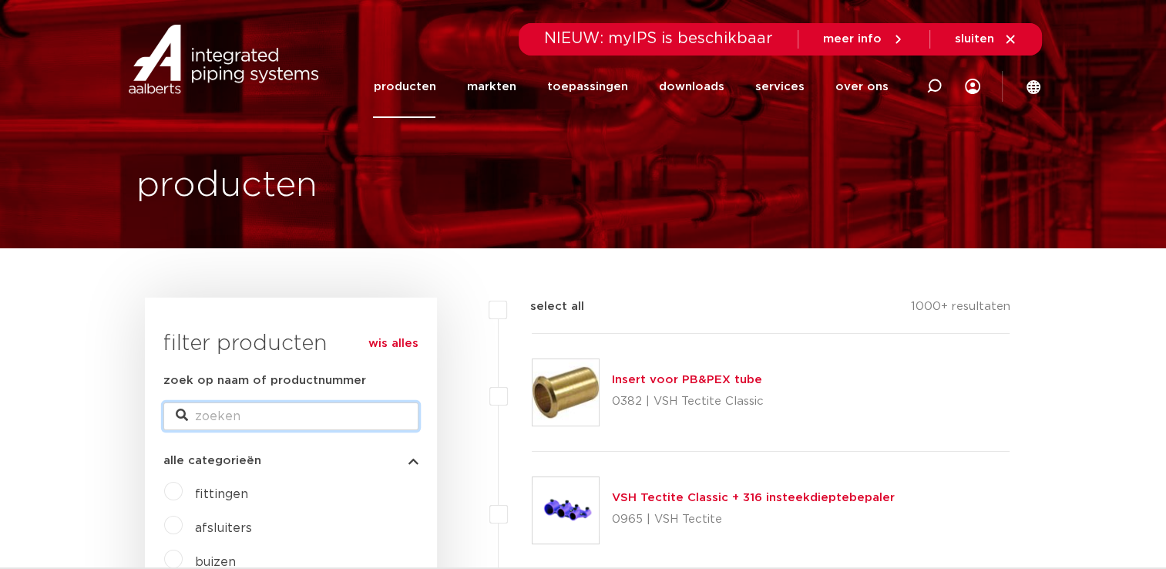
click at [234, 418] on input "zoek op naam of productnummer" at bounding box center [290, 416] width 255 height 28
type input "sudo rvs"
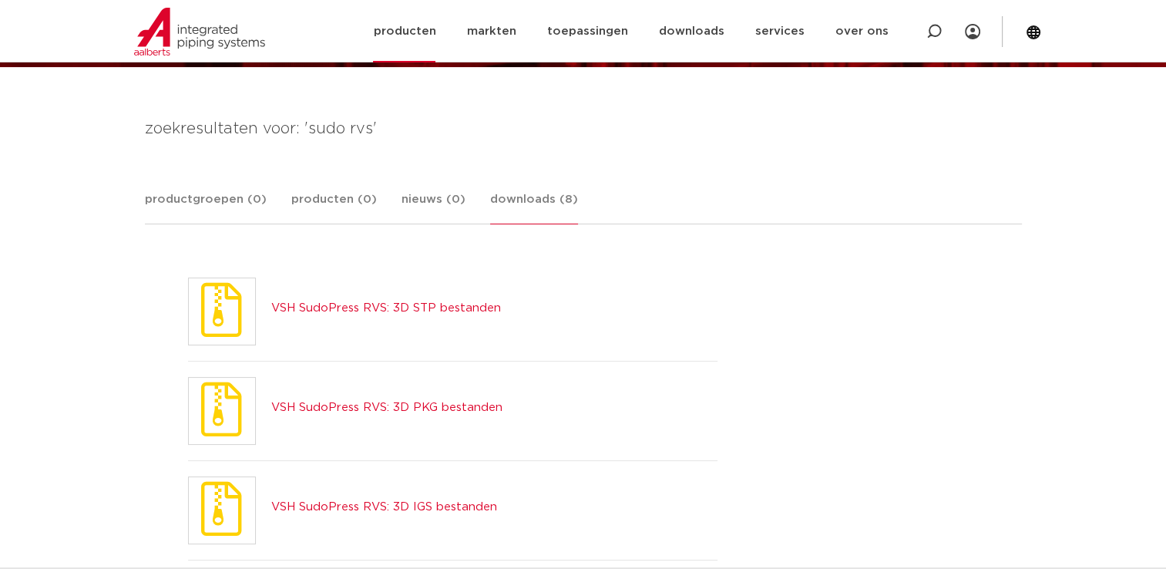
scroll to position [154, 0]
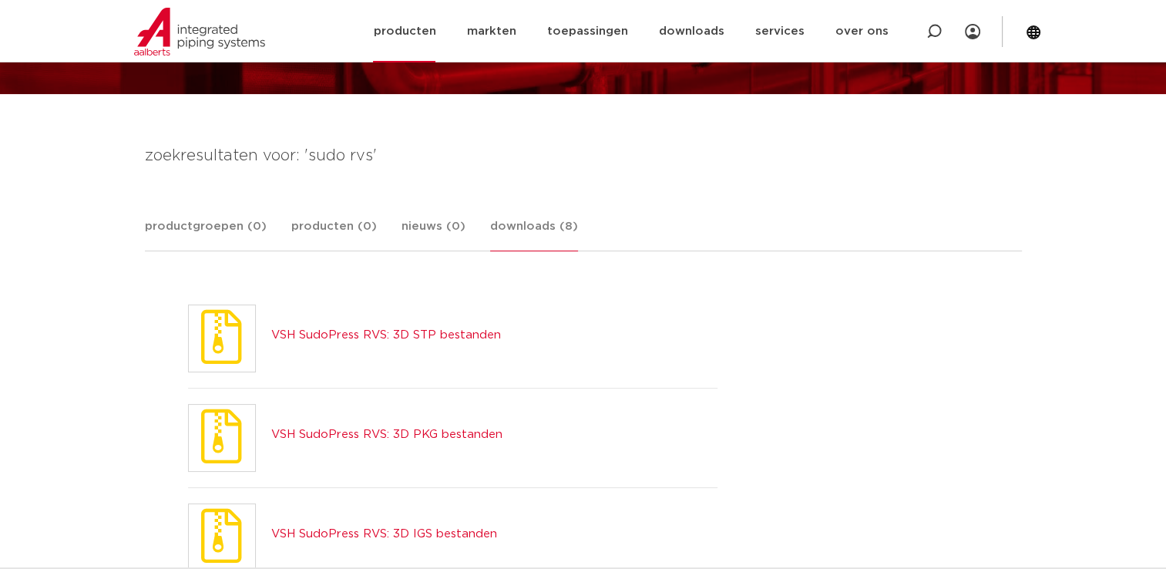
click at [435, 35] on link "producten" at bounding box center [404, 31] width 62 height 62
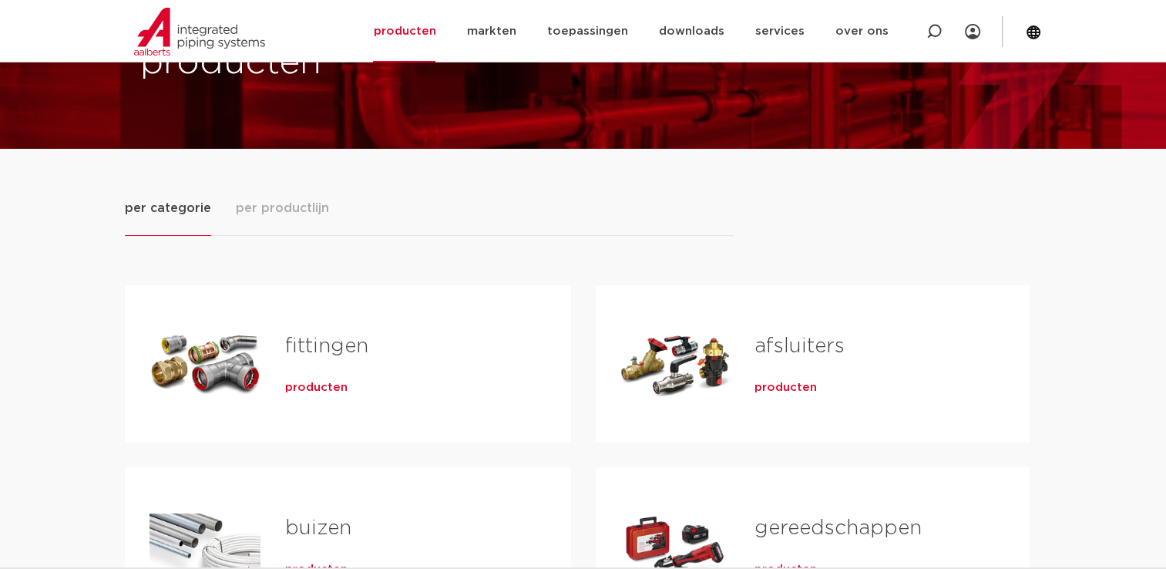
scroll to position [385, 0]
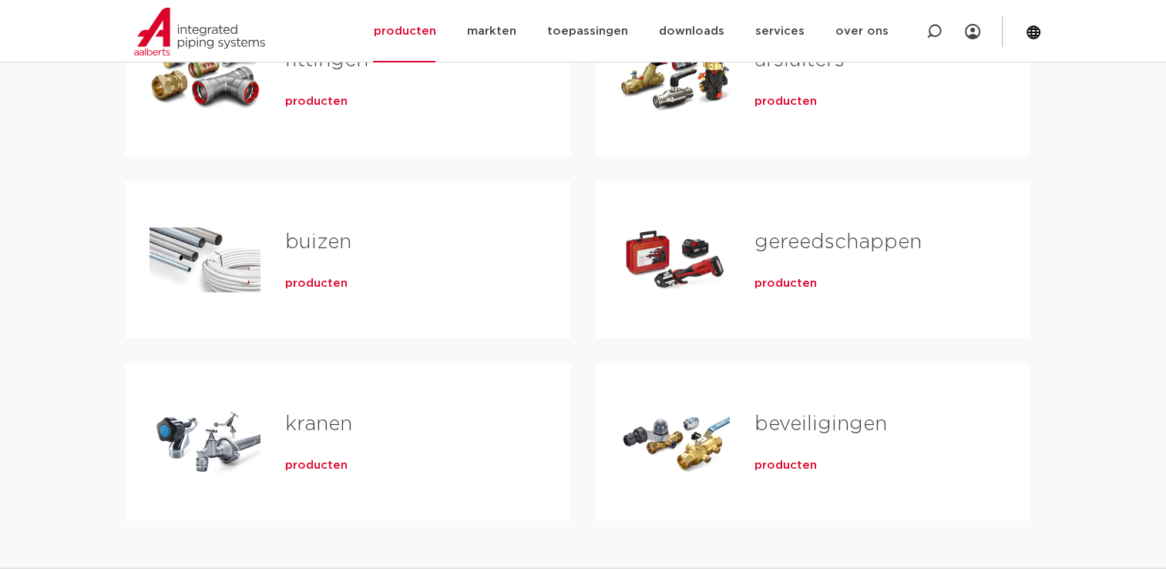
click at [307, 105] on span "producten" at bounding box center [316, 101] width 62 height 15
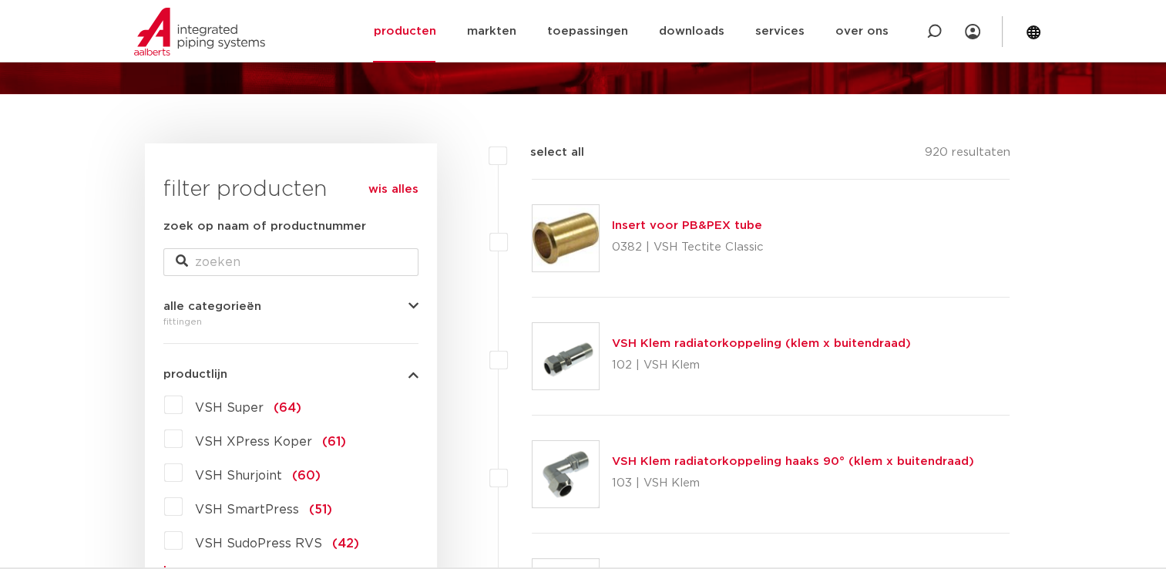
scroll to position [308, 0]
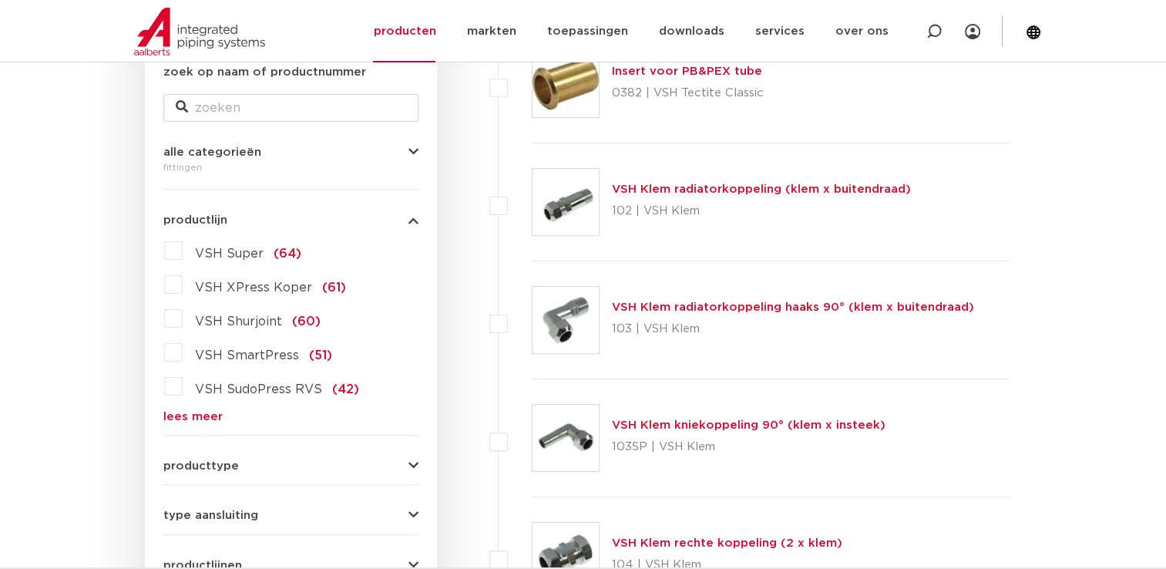
click at [177, 414] on link "lees meer" at bounding box center [290, 417] width 255 height 12
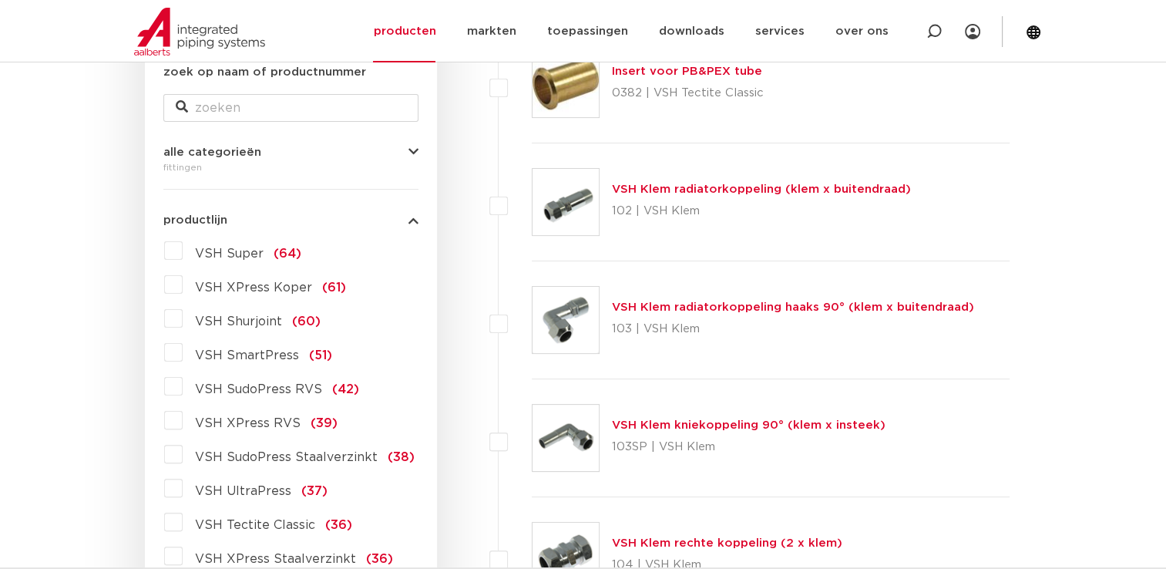
click at [213, 392] on span "VSH SudoPress RVS" at bounding box center [258, 389] width 127 height 12
click at [0, 0] on input "VSH SudoPress RVS (42)" at bounding box center [0, 0] width 0 height 0
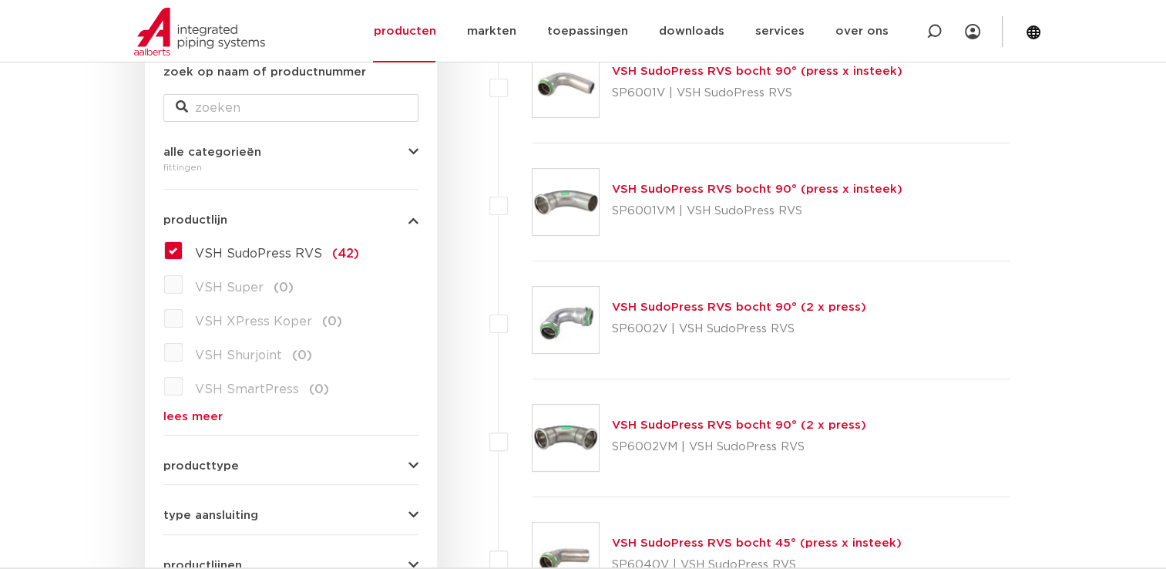
click at [551, 326] on img at bounding box center [566, 320] width 66 height 66
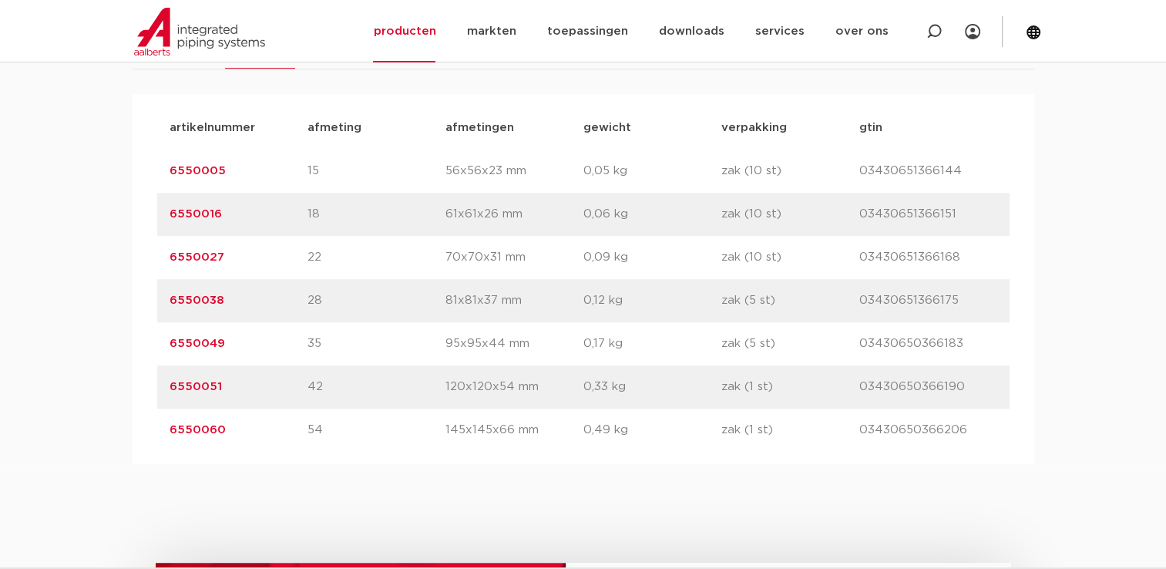
scroll to position [1002, 0]
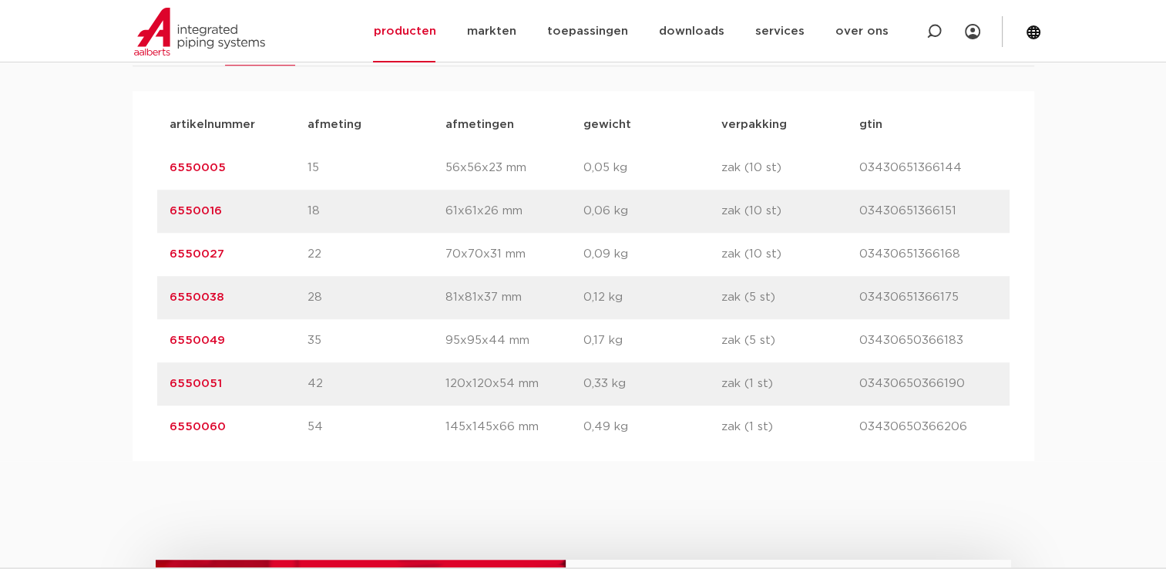
drag, startPoint x: 246, startPoint y: 294, endPoint x: 175, endPoint y: 297, distance: 71.0
click at [174, 297] on p "6550038" at bounding box center [239, 297] width 138 height 18
drag, startPoint x: 175, startPoint y: 297, endPoint x: 189, endPoint y: 295, distance: 14.1
drag, startPoint x: 189, startPoint y: 295, endPoint x: 170, endPoint y: 296, distance: 19.3
click at [170, 296] on link "6550038" at bounding box center [197, 297] width 55 height 12
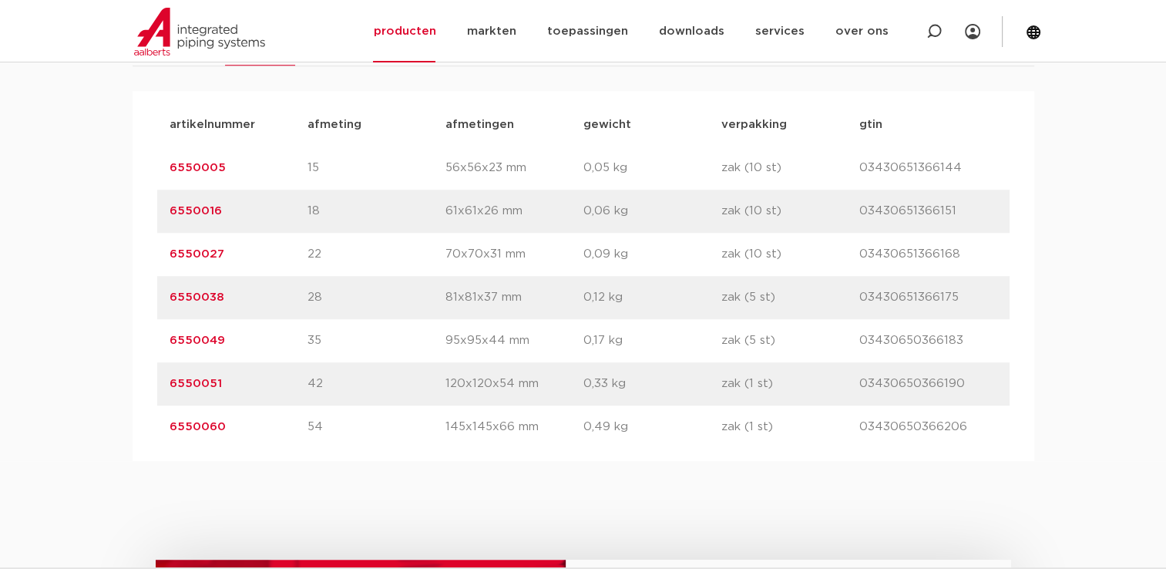
click at [183, 294] on link "6550038" at bounding box center [197, 297] width 55 height 12
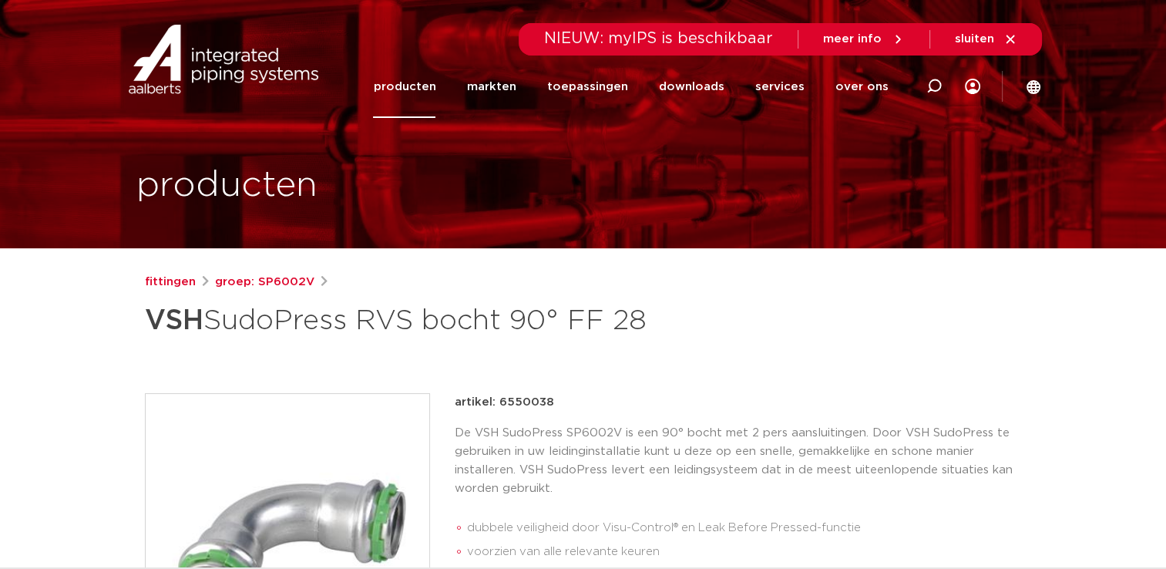
click at [524, 407] on p "artikel: 6550038" at bounding box center [504, 402] width 99 height 18
click at [523, 402] on p "artikel: 6550038" at bounding box center [504, 402] width 99 height 18
click at [561, 407] on div "artikel: 6550038" at bounding box center [738, 402] width 567 height 18
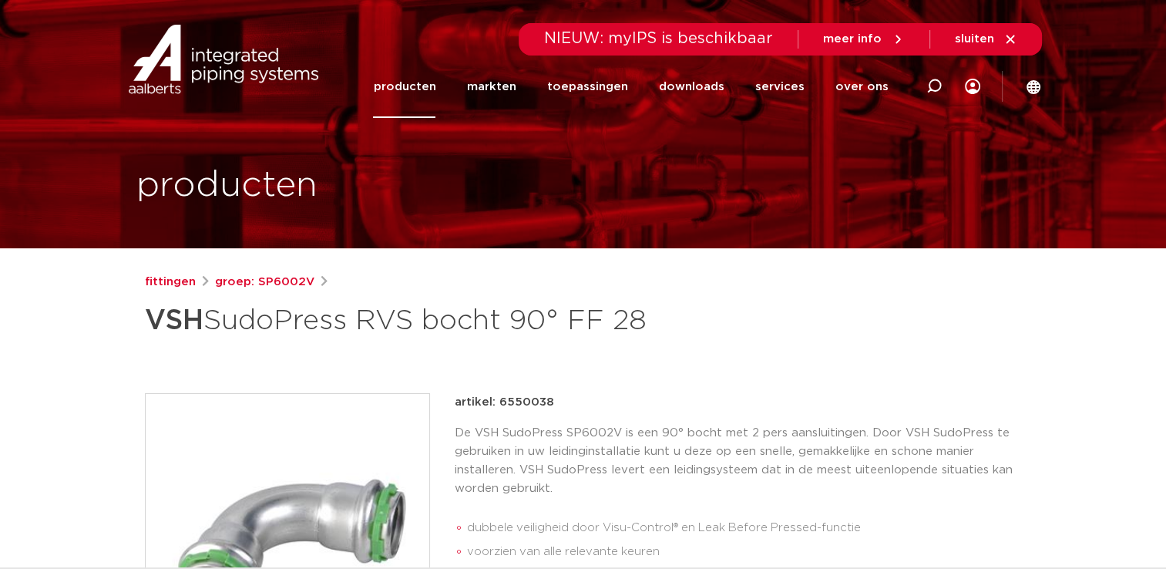
click at [543, 399] on p "artikel: 6550038" at bounding box center [504, 402] width 99 height 18
copy p "6550038"
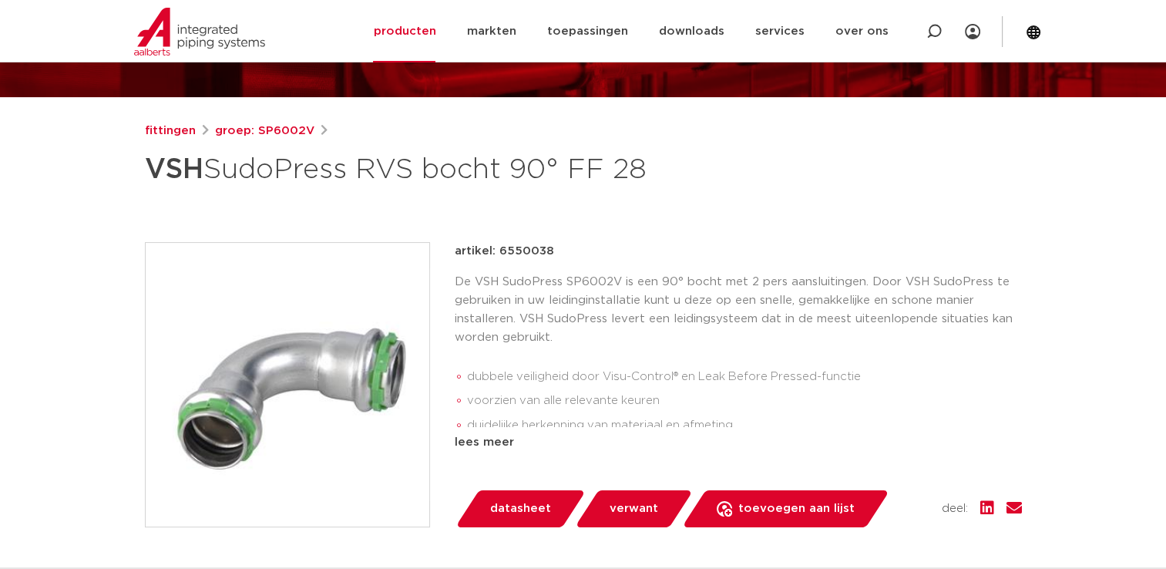
scroll to position [154, 0]
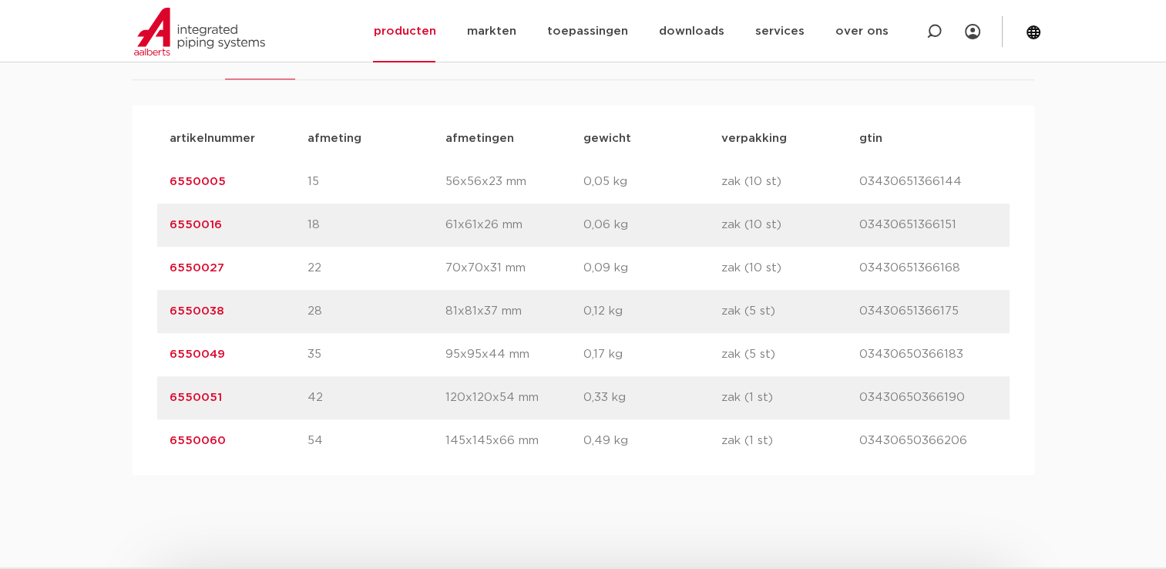
scroll to position [1002, 0]
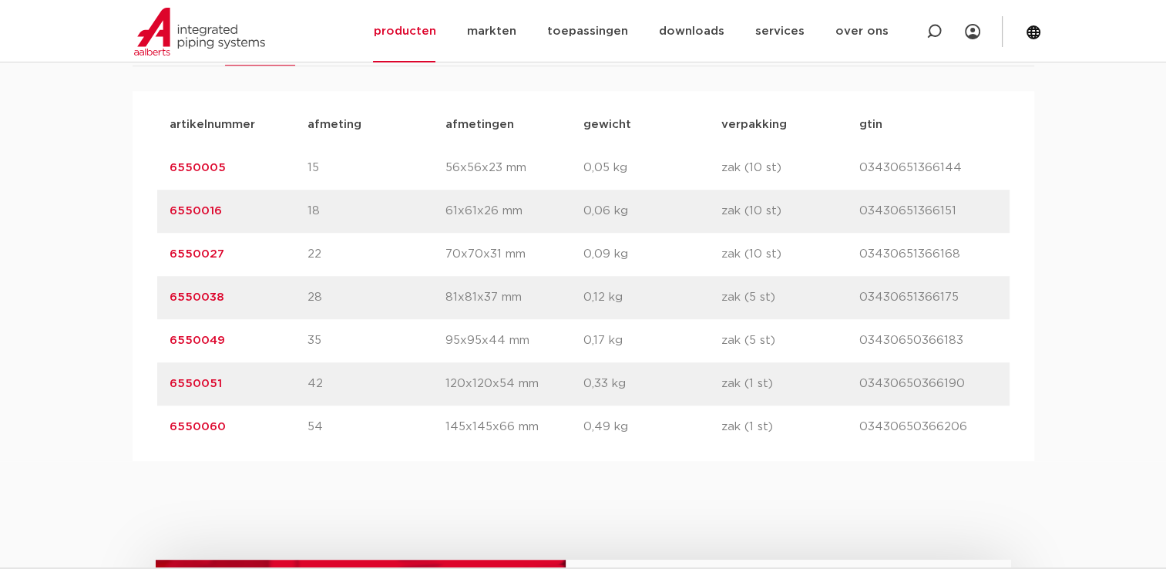
click at [204, 344] on link "6550049" at bounding box center [197, 340] width 55 height 12
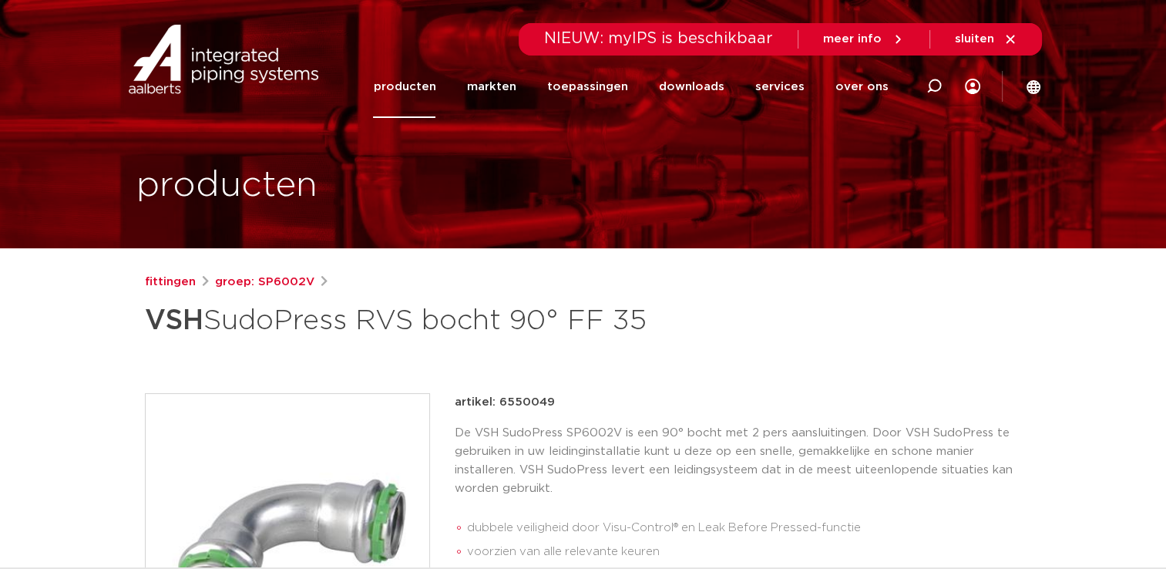
click at [519, 393] on p "artikel: 6550049" at bounding box center [505, 402] width 100 height 18
click at [518, 393] on p "artikel: 6550049" at bounding box center [505, 402] width 100 height 18
drag, startPoint x: 518, startPoint y: 393, endPoint x: 519, endPoint y: 401, distance: 7.9
copy p "6550049"
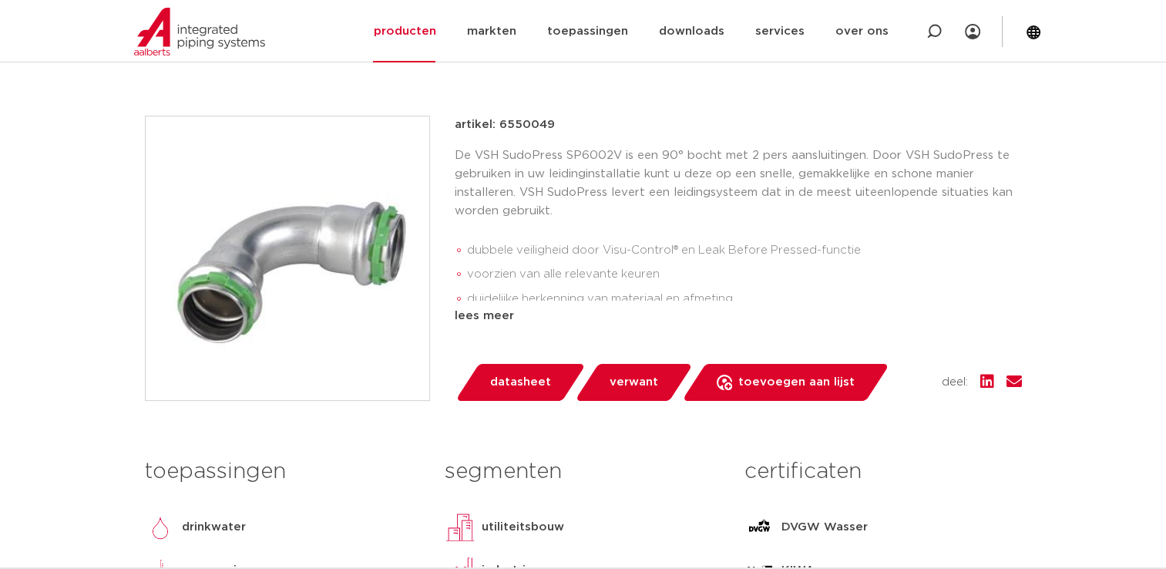
scroll to position [308, 0]
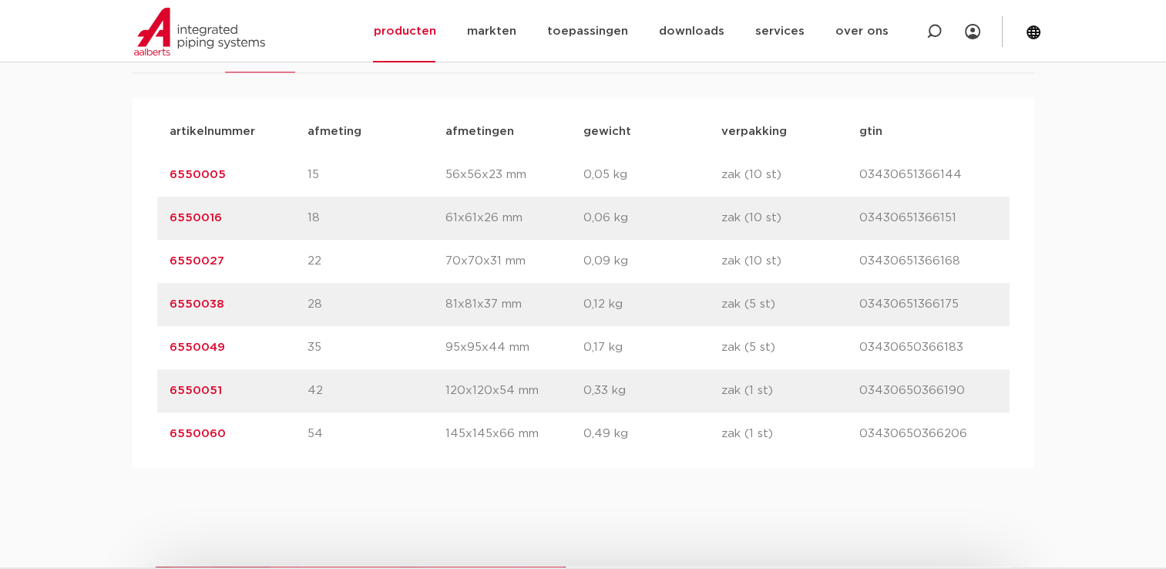
scroll to position [1002, 0]
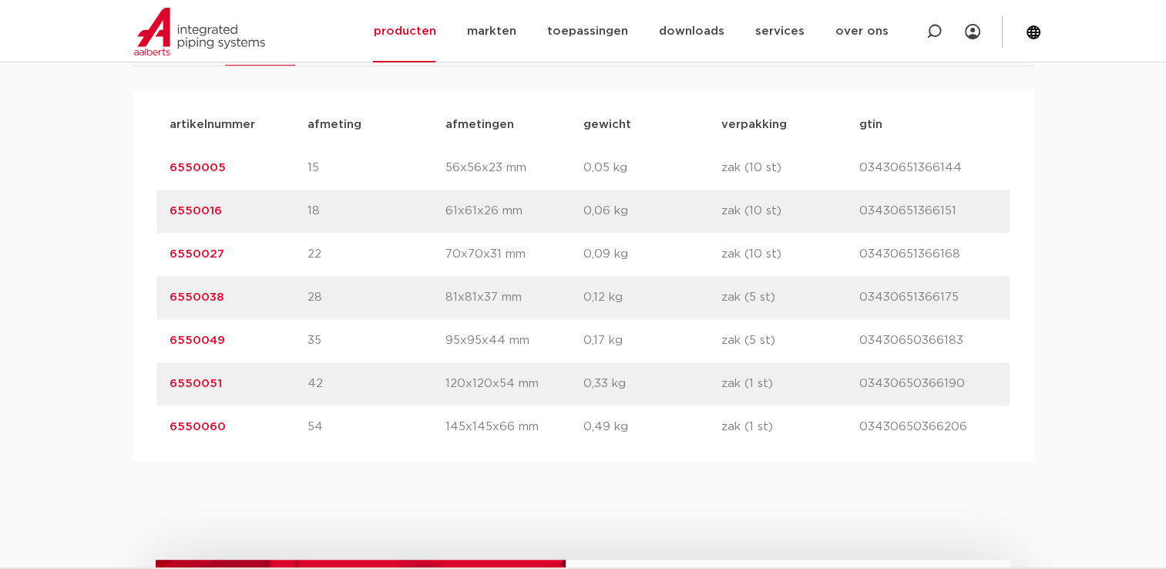
drag, startPoint x: 276, startPoint y: 292, endPoint x: 131, endPoint y: 297, distance: 145.0
click at [131, 297] on div "assortiment [GEOGRAPHIC_DATA] specificaties downloads ETIM sustainability verwa…" at bounding box center [583, 216] width 1166 height 489
drag, startPoint x: 131, startPoint y: 297, endPoint x: 183, endPoint y: 294, distance: 51.8
copy link "6550038"
drag, startPoint x: 227, startPoint y: 208, endPoint x: 160, endPoint y: 215, distance: 67.4
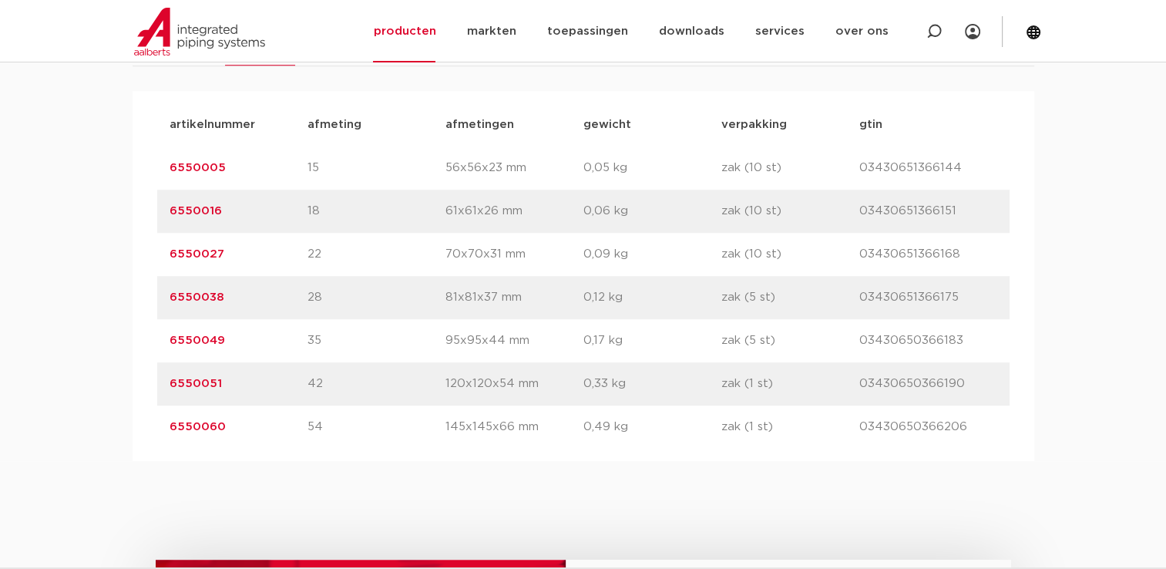
click at [160, 215] on div "artikelnummer 6550016 afmeting 18 afmetingen 61x61x26 mm gewicht 0,06 kg verpak…" at bounding box center [583, 211] width 852 height 43
drag, startPoint x: 160, startPoint y: 215, endPoint x: 190, endPoint y: 213, distance: 29.3
copy link "6550016"
drag, startPoint x: 240, startPoint y: 251, endPoint x: 139, endPoint y: 255, distance: 101.8
click at [139, 255] on div "artikelnummer afmeting afmetingen gewicht verpakking gtin artikelnummer 6550005…" at bounding box center [584, 276] width 902 height 370
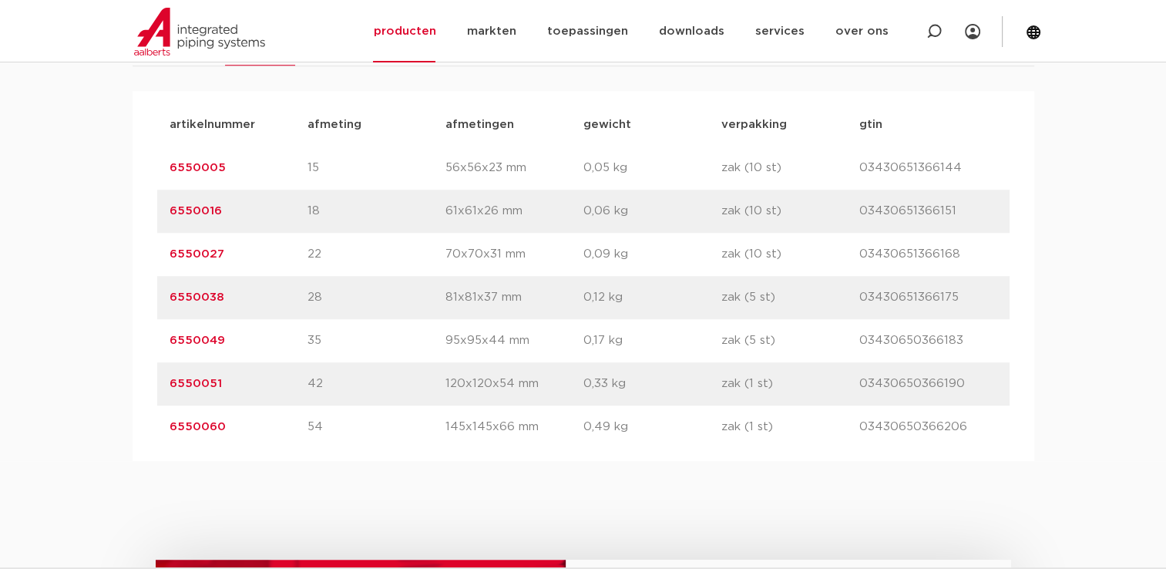
drag, startPoint x: 139, startPoint y: 255, endPoint x: 203, endPoint y: 260, distance: 64.9
copy link "6550027"
drag, startPoint x: 256, startPoint y: 296, endPoint x: 140, endPoint y: 296, distance: 115.6
click at [140, 296] on div "artikelnummer afmeting afmetingen gewicht verpakking gtin artikelnummer 6550005…" at bounding box center [584, 276] width 902 height 370
drag, startPoint x: 140, startPoint y: 296, endPoint x: 185, endPoint y: 304, distance: 45.4
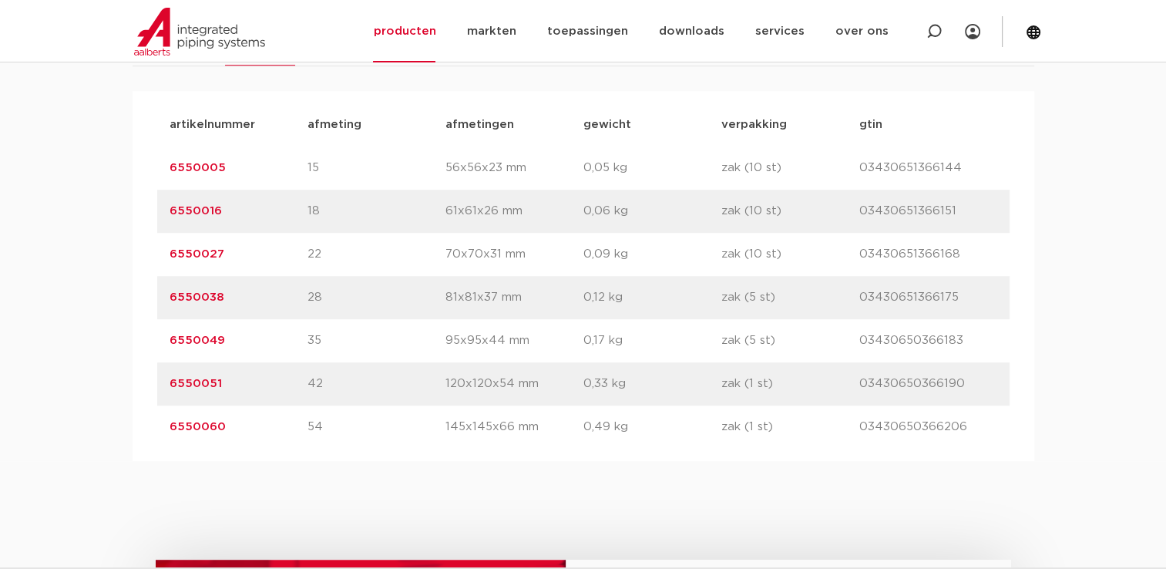
copy link "6550038"
drag, startPoint x: 247, startPoint y: 344, endPoint x: 149, endPoint y: 344, distance: 97.9
click at [149, 344] on div "artikelnummer afmeting afmetingen gewicht verpakking gtin artikelnummer 6550005…" at bounding box center [584, 276] width 902 height 370
drag, startPoint x: 149, startPoint y: 344, endPoint x: 205, endPoint y: 348, distance: 56.4
copy link "6550049"
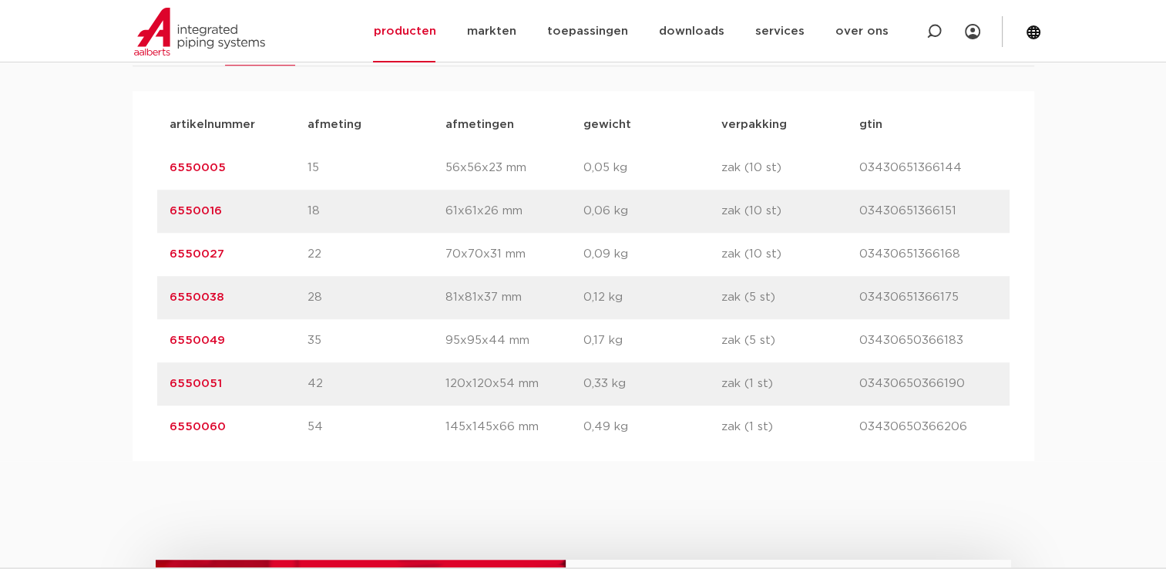
drag, startPoint x: 231, startPoint y: 386, endPoint x: 166, endPoint y: 395, distance: 66.2
click at [166, 395] on div "artikelnummer 6550051 afmeting 42 afmetingen 120x120x54 mm gewicht 0,33 kg verp…" at bounding box center [583, 383] width 852 height 43
copy link "6550051"
drag, startPoint x: 244, startPoint y: 428, endPoint x: 126, endPoint y: 433, distance: 117.3
click at [126, 433] on div "assortiment afmetingen specificaties downloads ETIM sustainability verwant asso…" at bounding box center [583, 216] width 1166 height 489
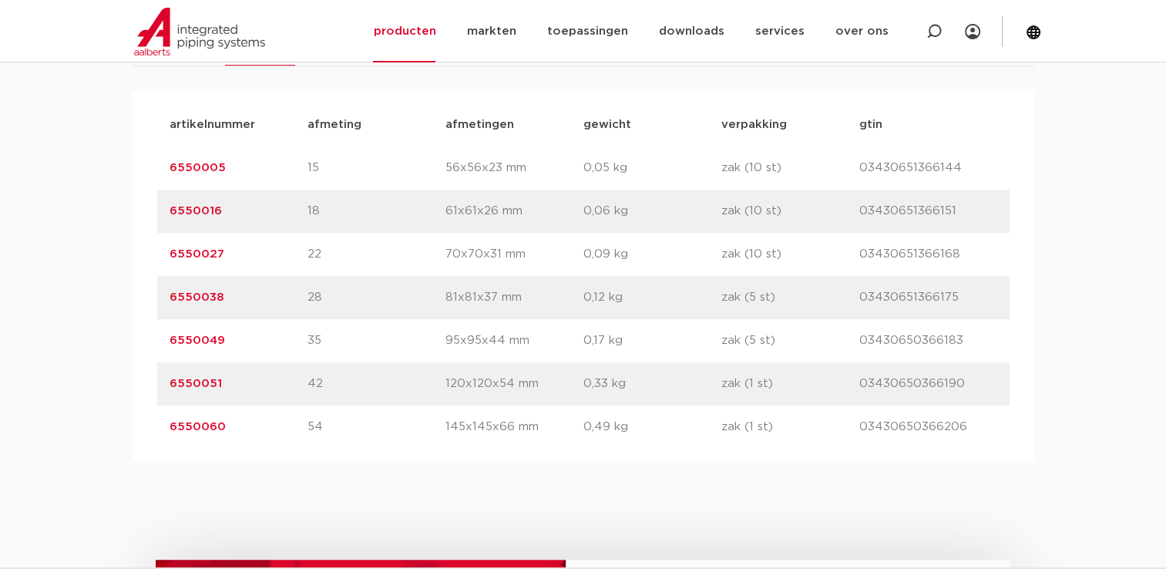
copy link "6550060"
drag, startPoint x: 230, startPoint y: 169, endPoint x: 158, endPoint y: 177, distance: 72.2
click at [158, 177] on div "artikelnummer 6550005 afmeting 15 afmetingen 56x56x23 mm gewicht 0,05 kg verpak…" at bounding box center [583, 167] width 852 height 43
copy link "6550005"
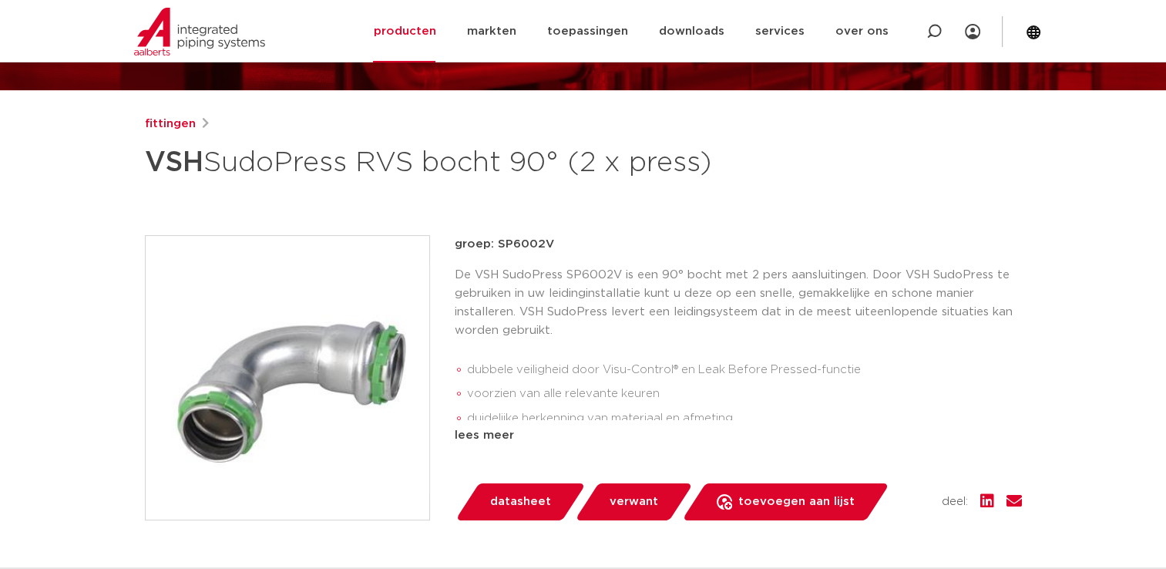
scroll to position [154, 0]
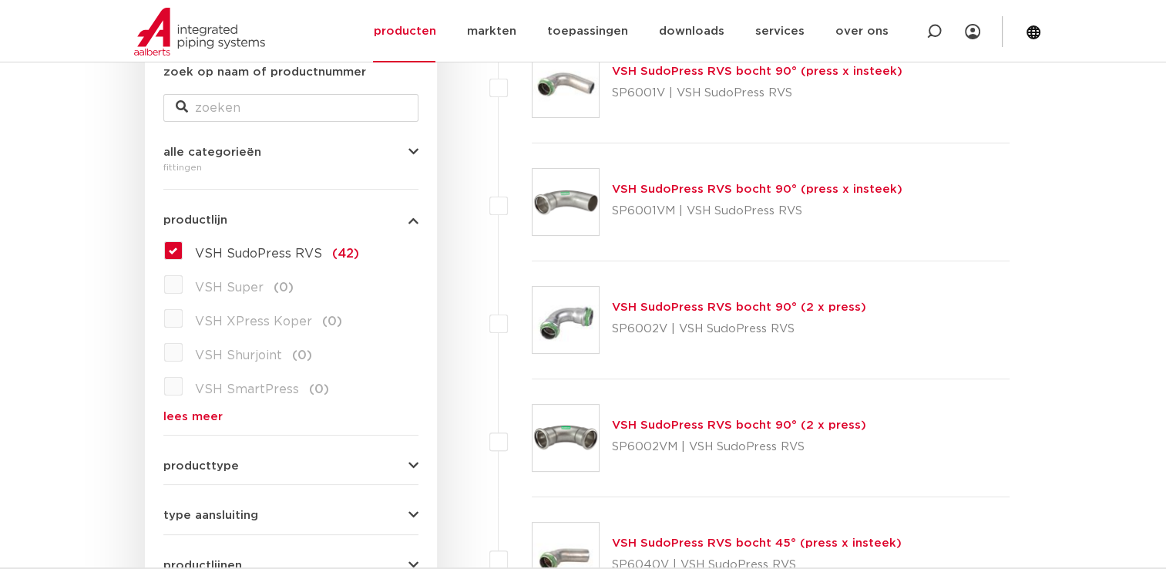
click at [197, 415] on link "lees meer" at bounding box center [290, 417] width 255 height 12
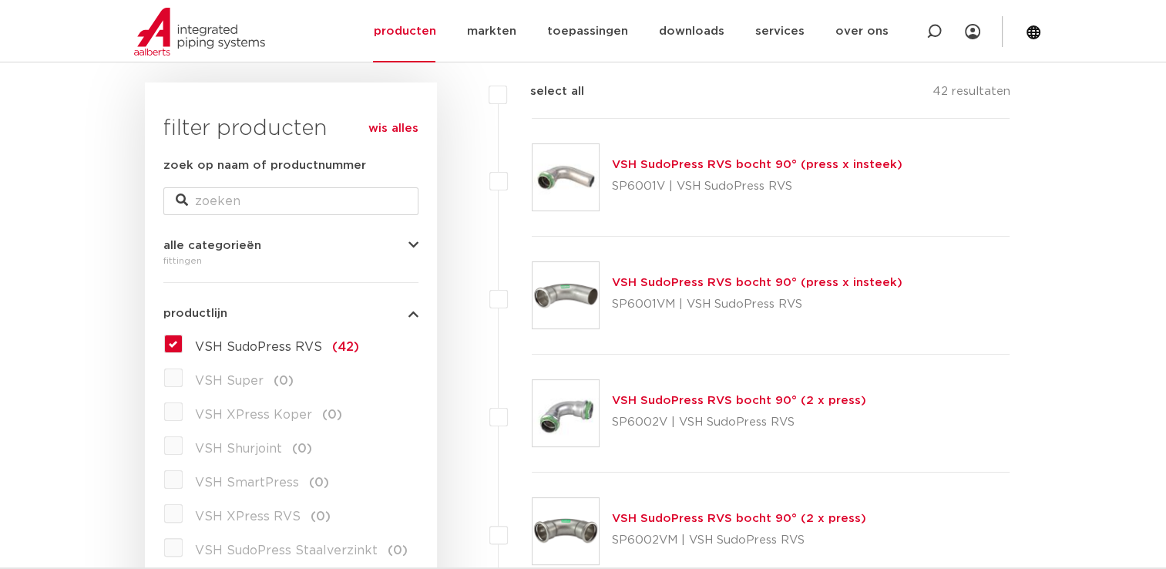
scroll to position [77, 0]
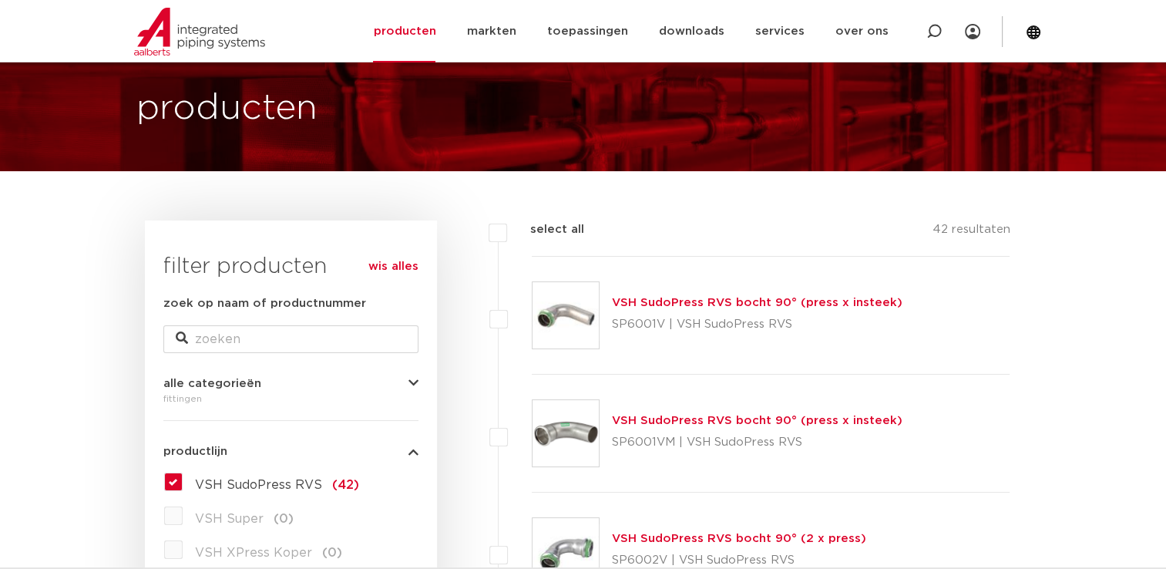
click at [408, 260] on link "wis alles" at bounding box center [393, 266] width 50 height 18
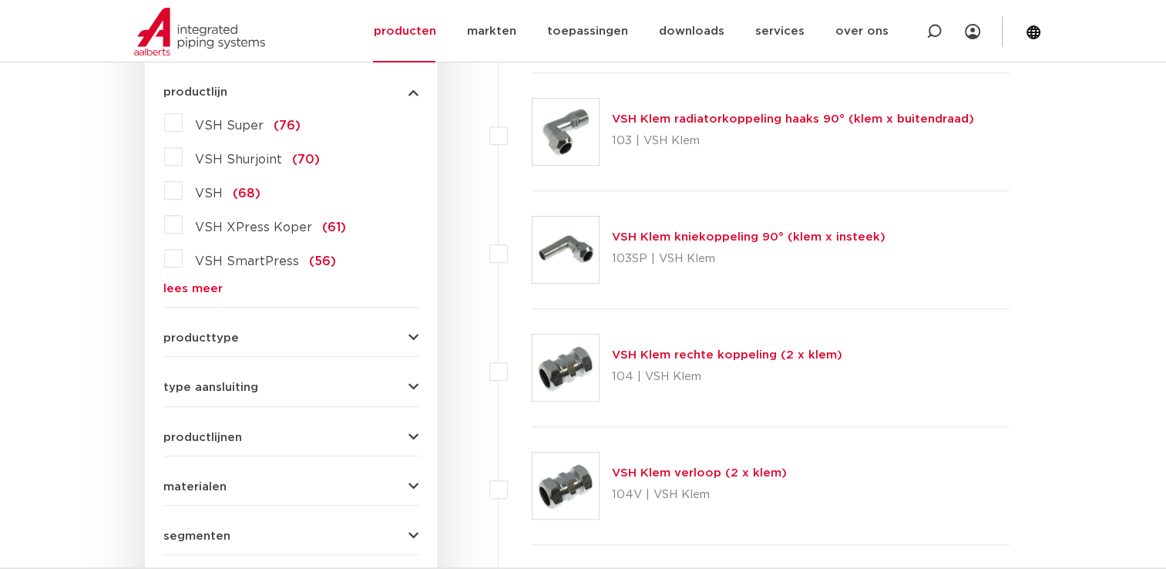
scroll to position [617, 0]
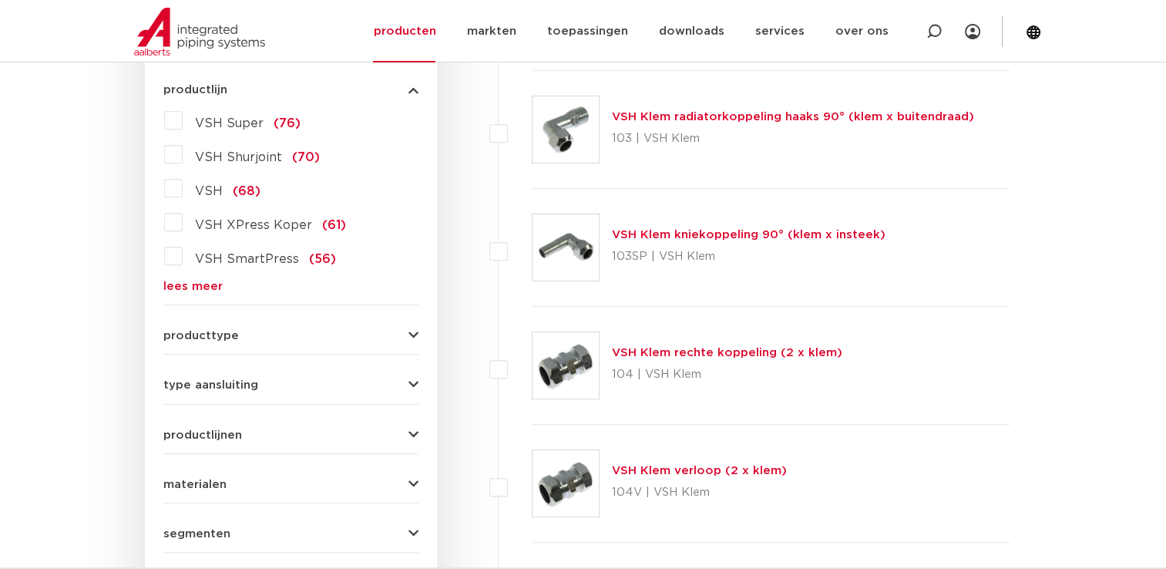
click at [183, 222] on label "VSH XPress Koper (61)" at bounding box center [264, 222] width 163 height 25
click at [0, 0] on input "VSH XPress Koper (61)" at bounding box center [0, 0] width 0 height 0
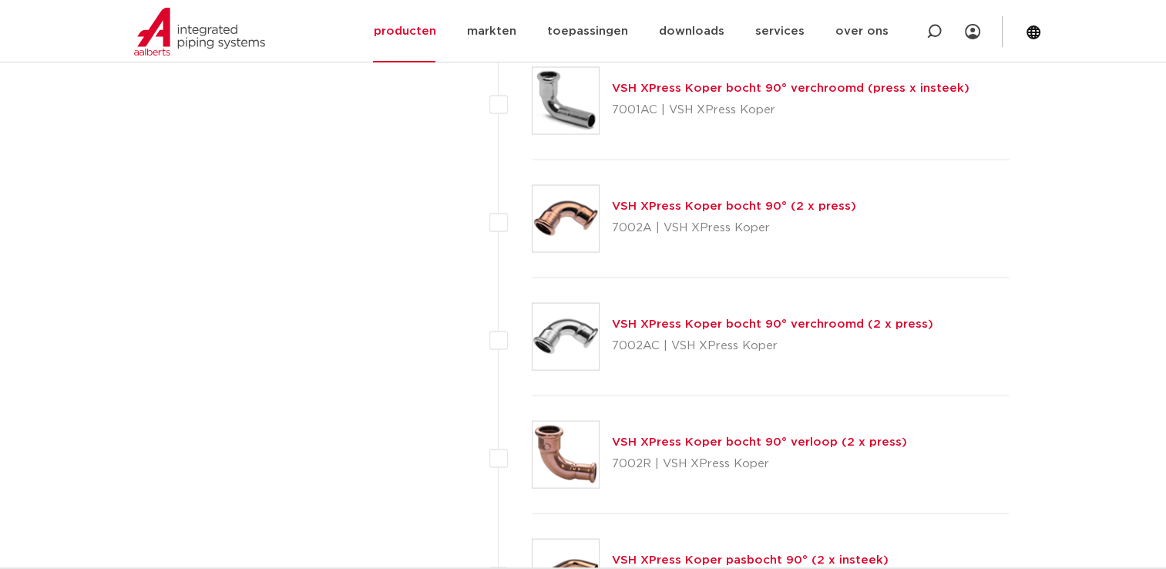
scroll to position [3006, 0]
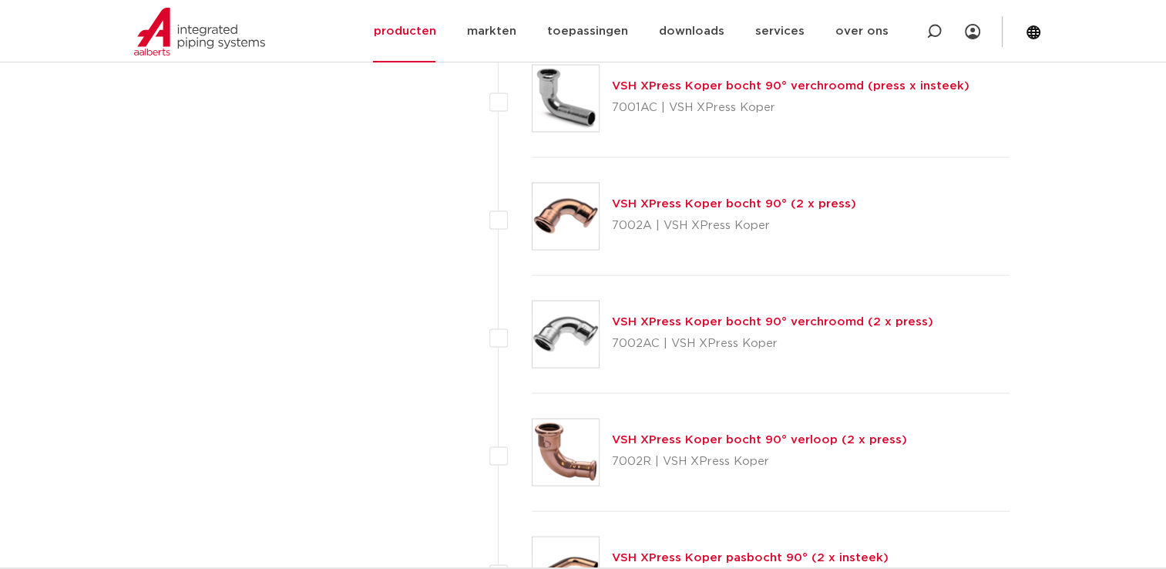
click at [682, 199] on link "VSH XPress Koper bocht 90° (2 x press)" at bounding box center [734, 204] width 244 height 12
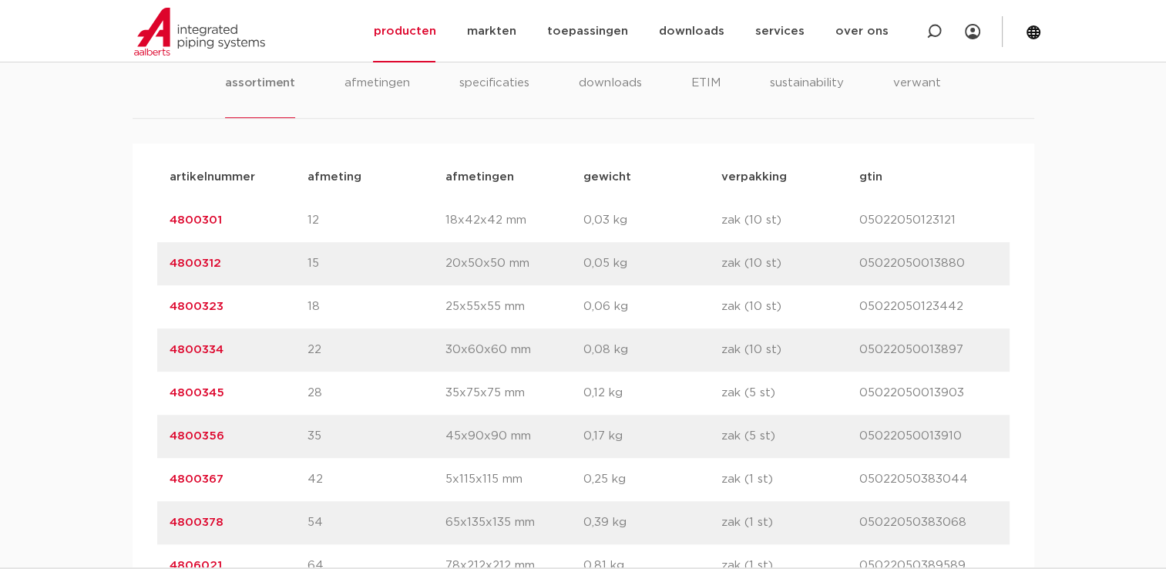
scroll to position [1079, 0]
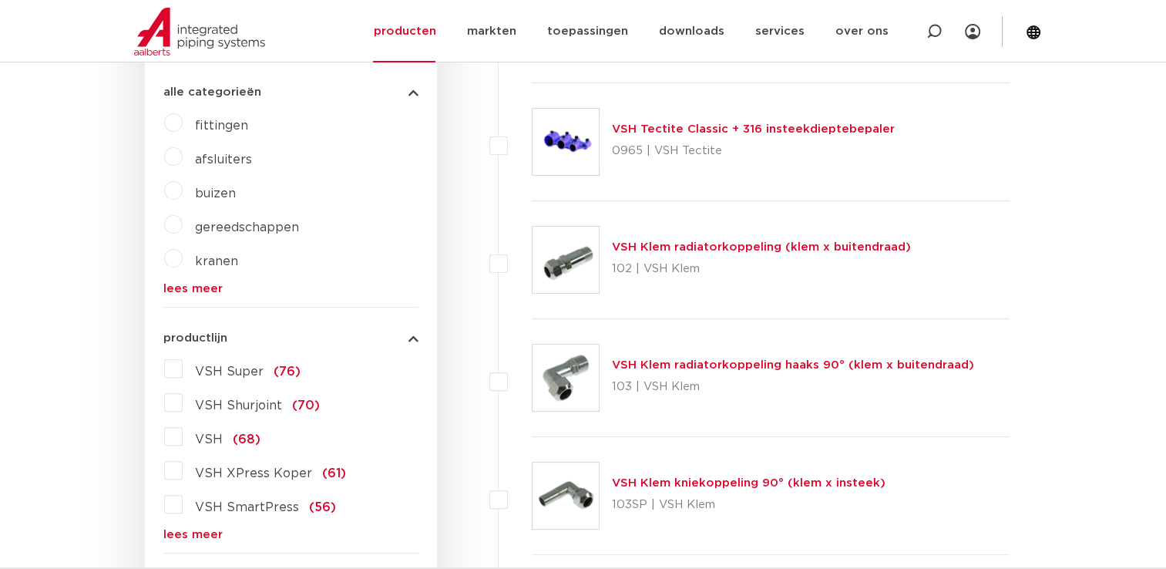
scroll to position [277, 0]
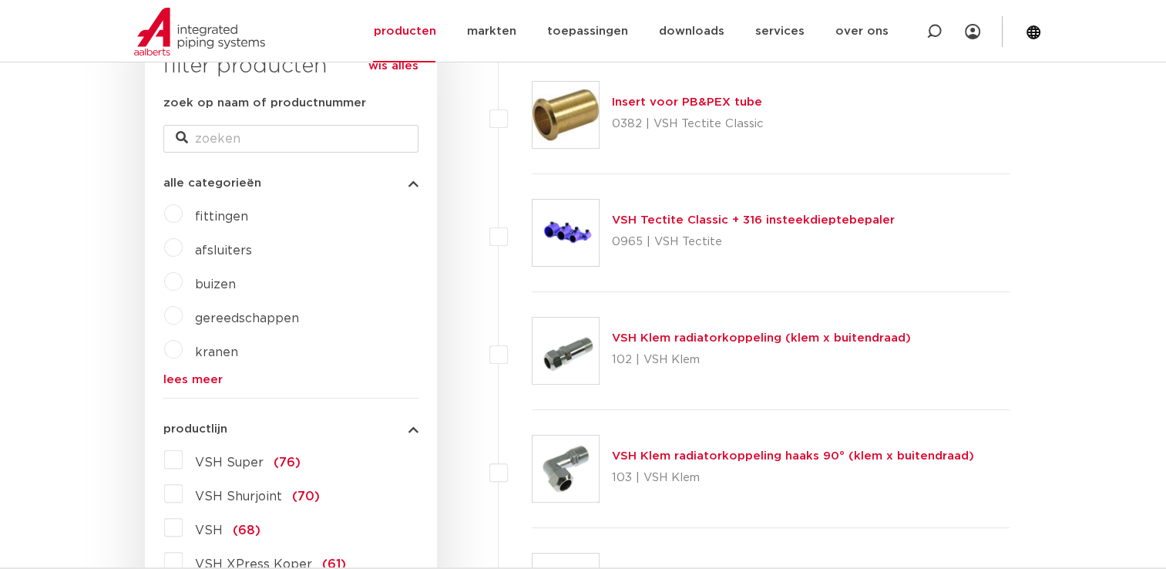
click at [388, 71] on link "wis alles" at bounding box center [393, 66] width 50 height 18
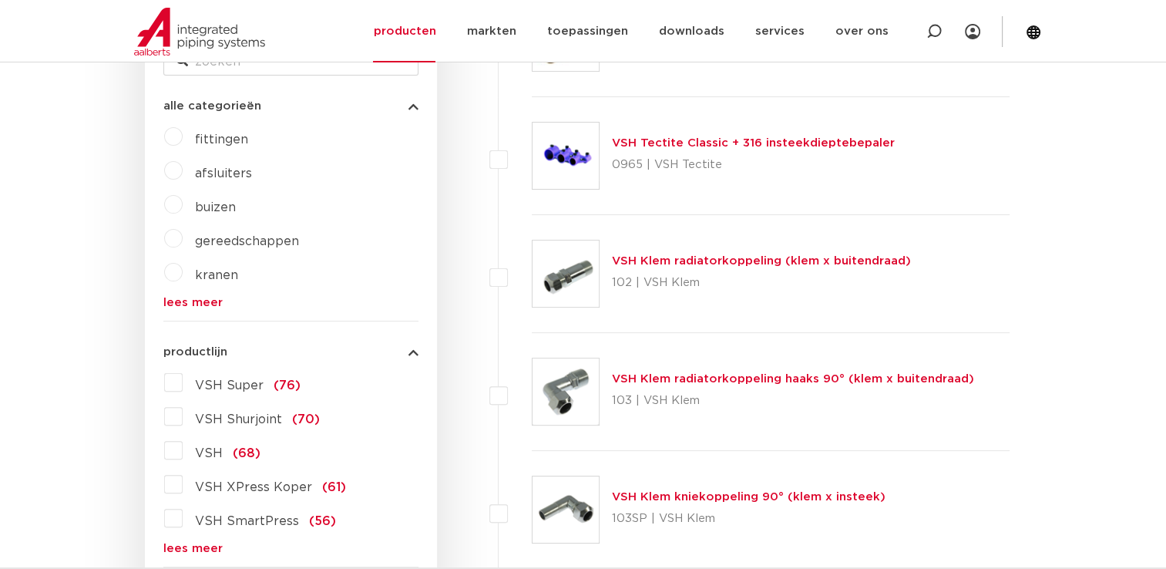
scroll to position [432, 0]
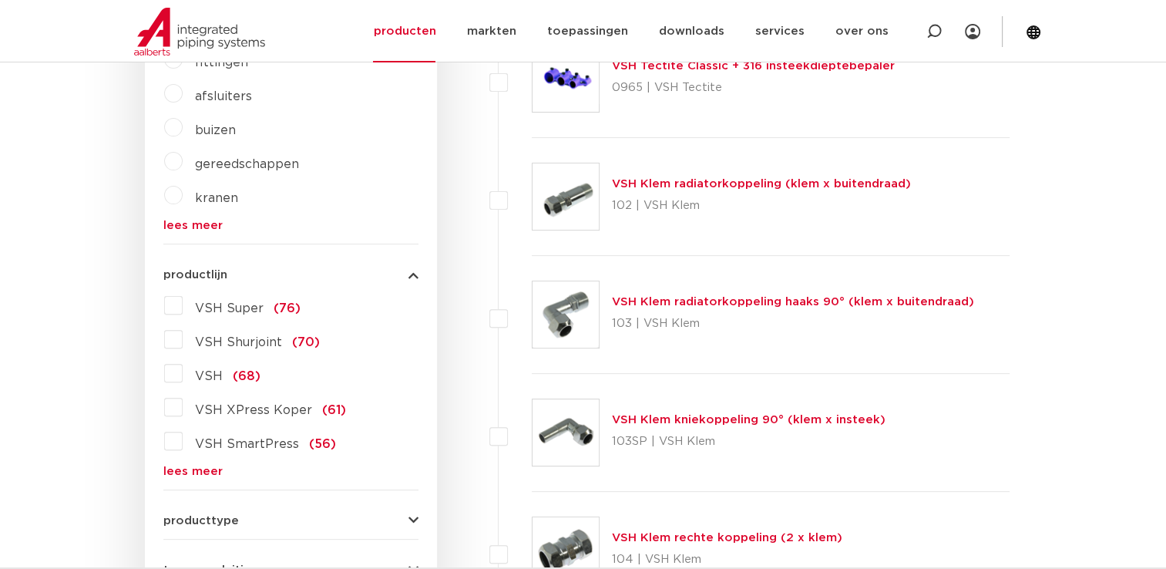
click at [197, 469] on link "lees meer" at bounding box center [290, 471] width 255 height 12
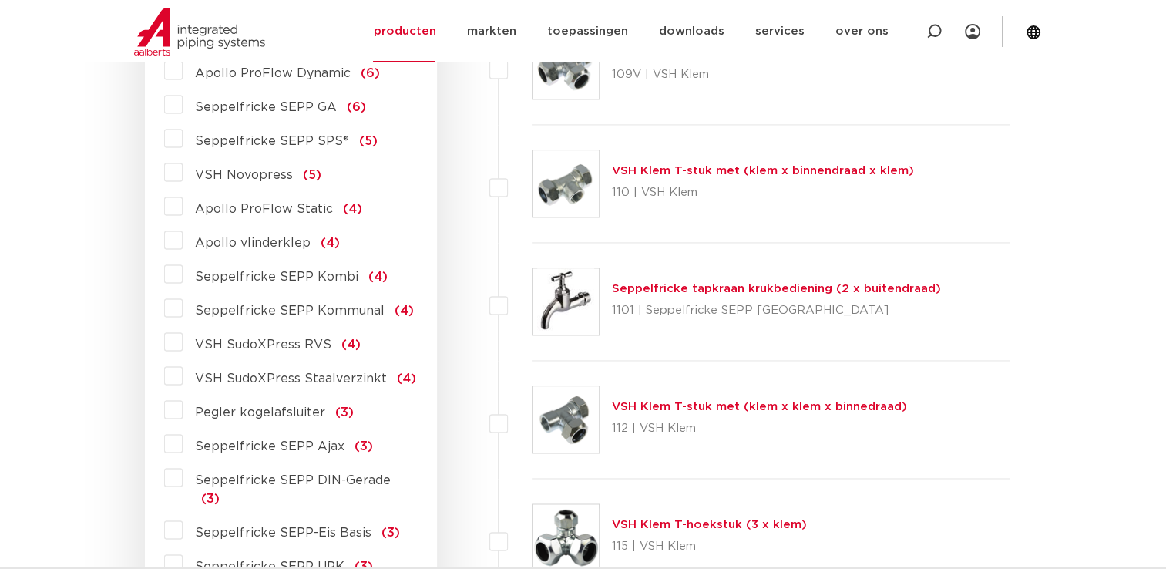
scroll to position [2358, 0]
